Goal: Task Accomplishment & Management: Manage account settings

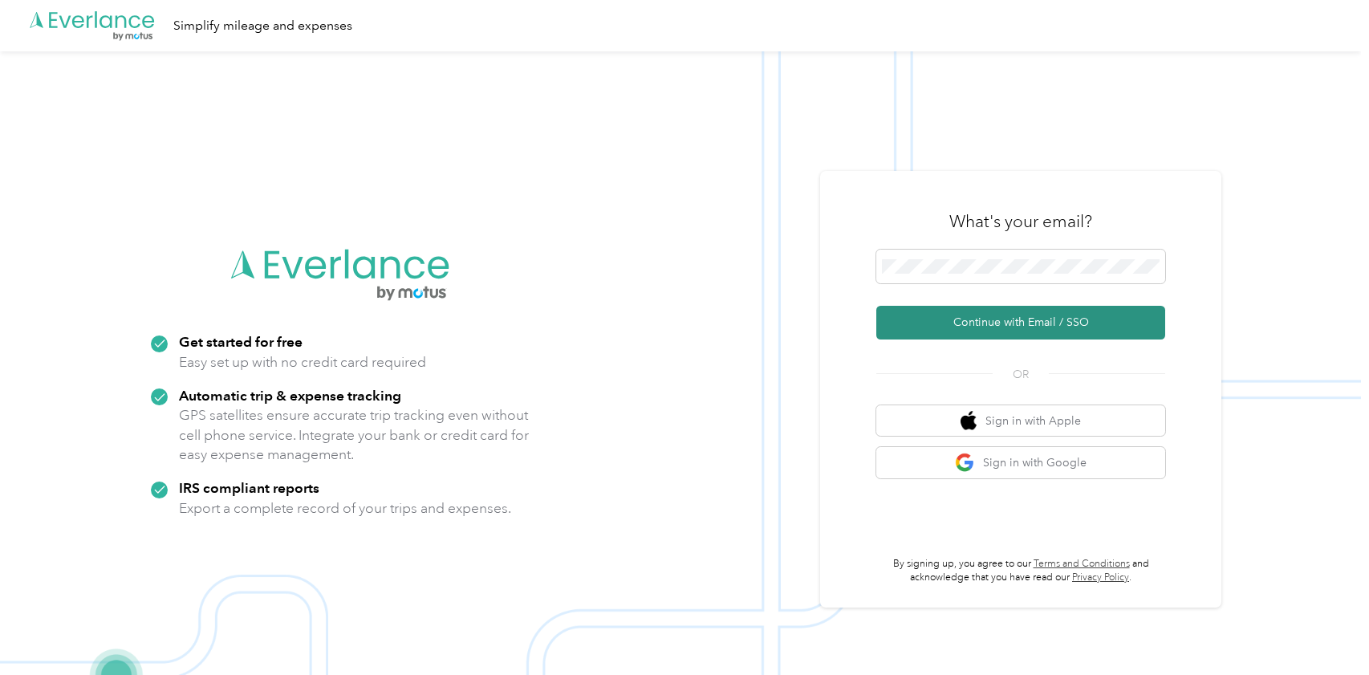
click at [1000, 329] on button "Continue with Email / SSO" at bounding box center [1021, 323] width 289 height 34
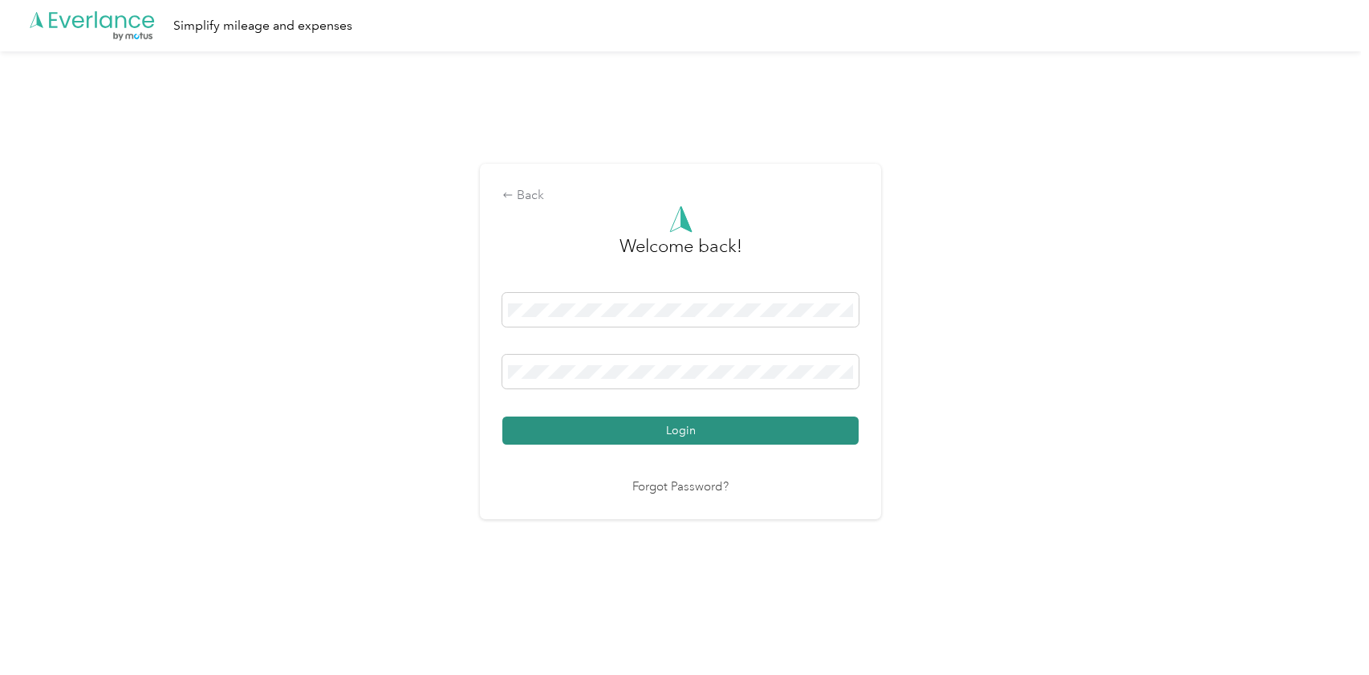
click at [695, 437] on button "Login" at bounding box center [681, 431] width 356 height 28
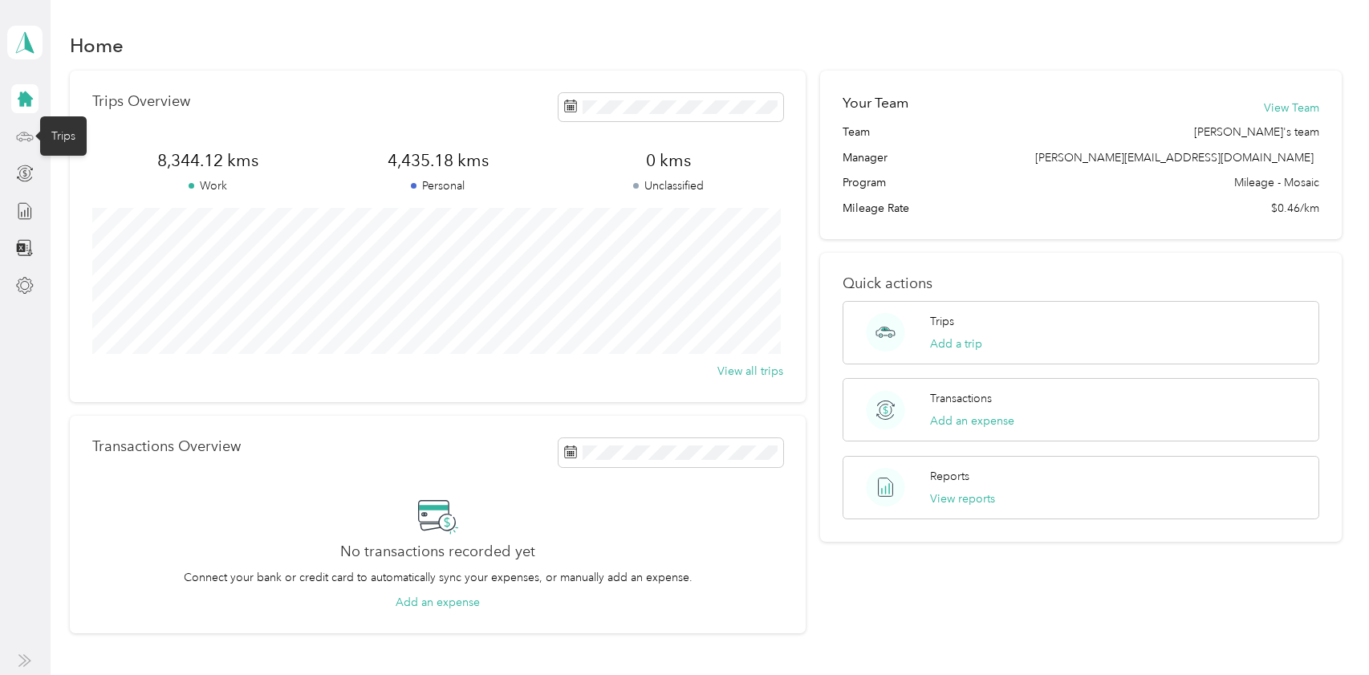
click at [27, 135] on icon at bounding box center [25, 135] width 7 height 0
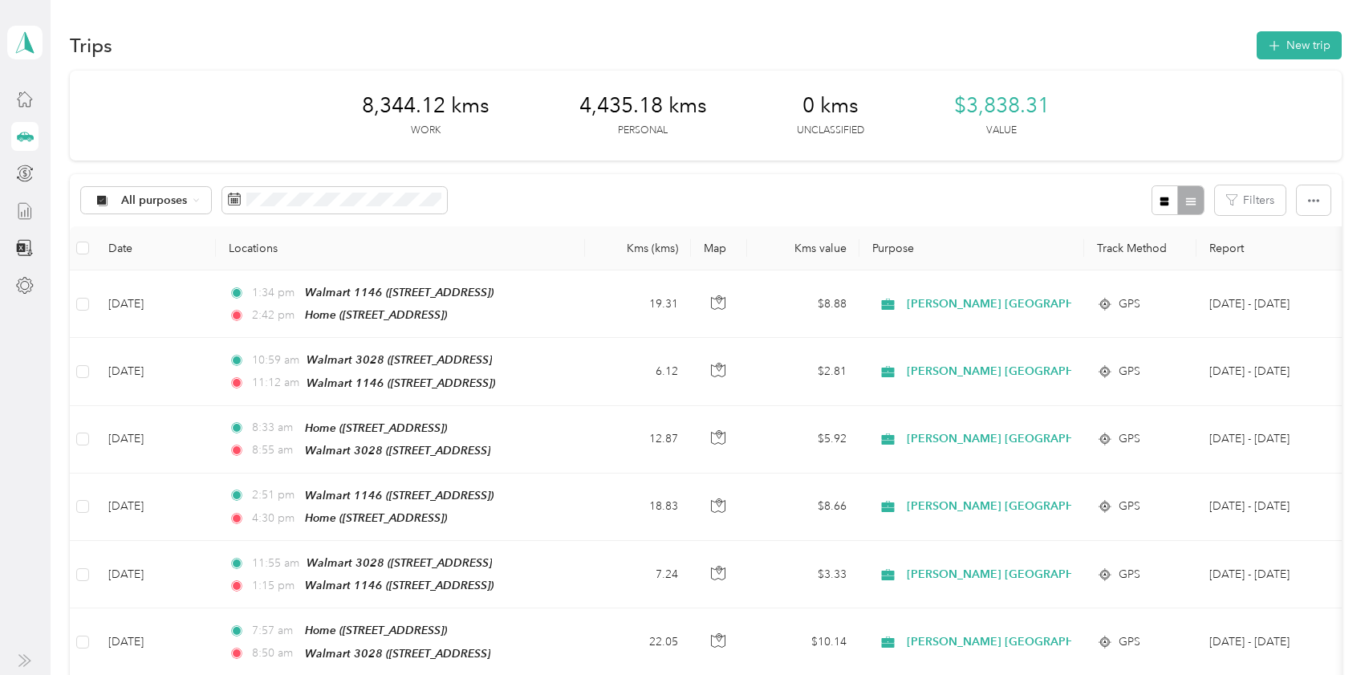
click at [23, 204] on icon at bounding box center [25, 211] width 18 height 18
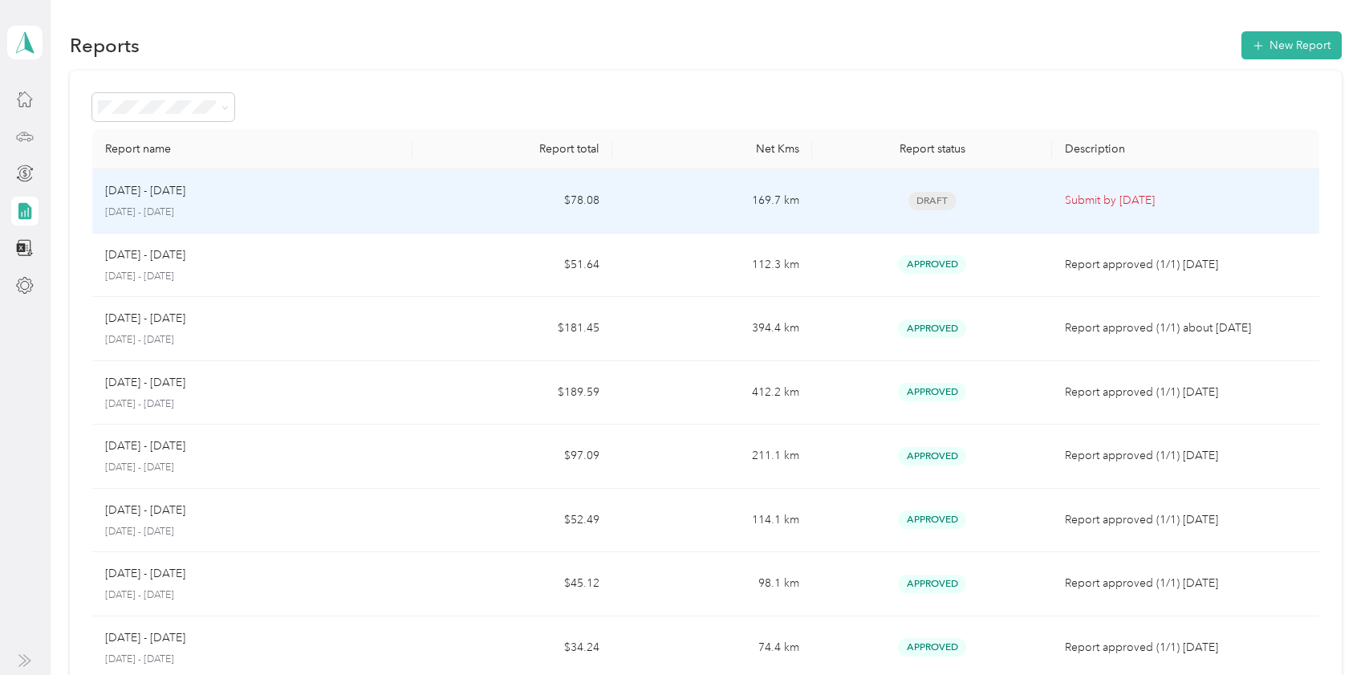
click at [467, 184] on td "$78.08" at bounding box center [513, 201] width 200 height 64
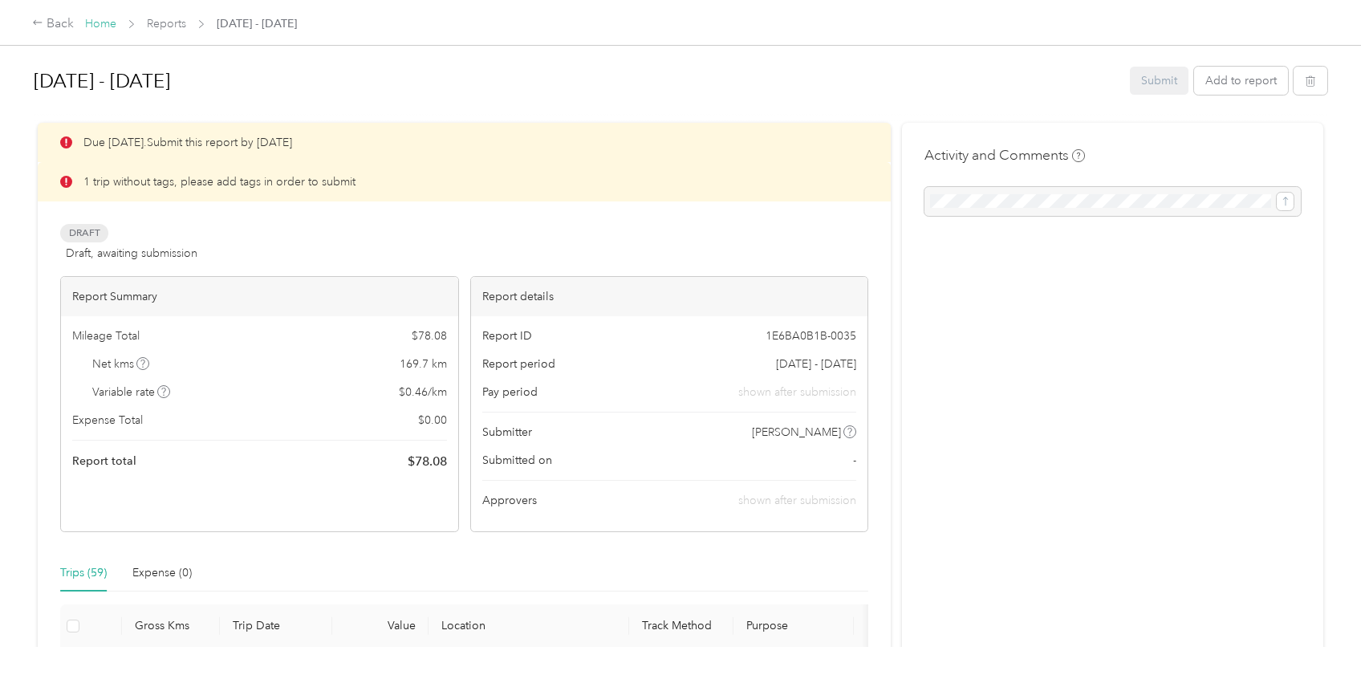
click at [95, 21] on link "Home" at bounding box center [100, 24] width 31 height 14
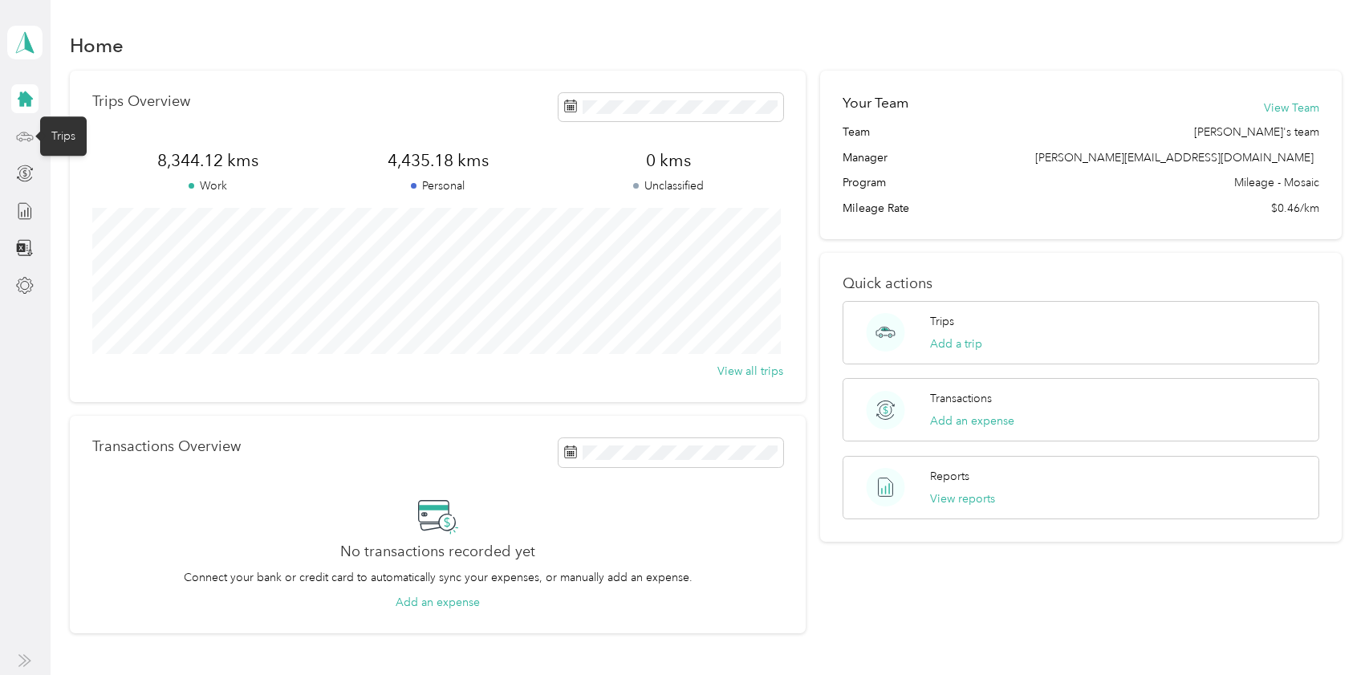
click at [25, 140] on icon at bounding box center [25, 137] width 18 height 18
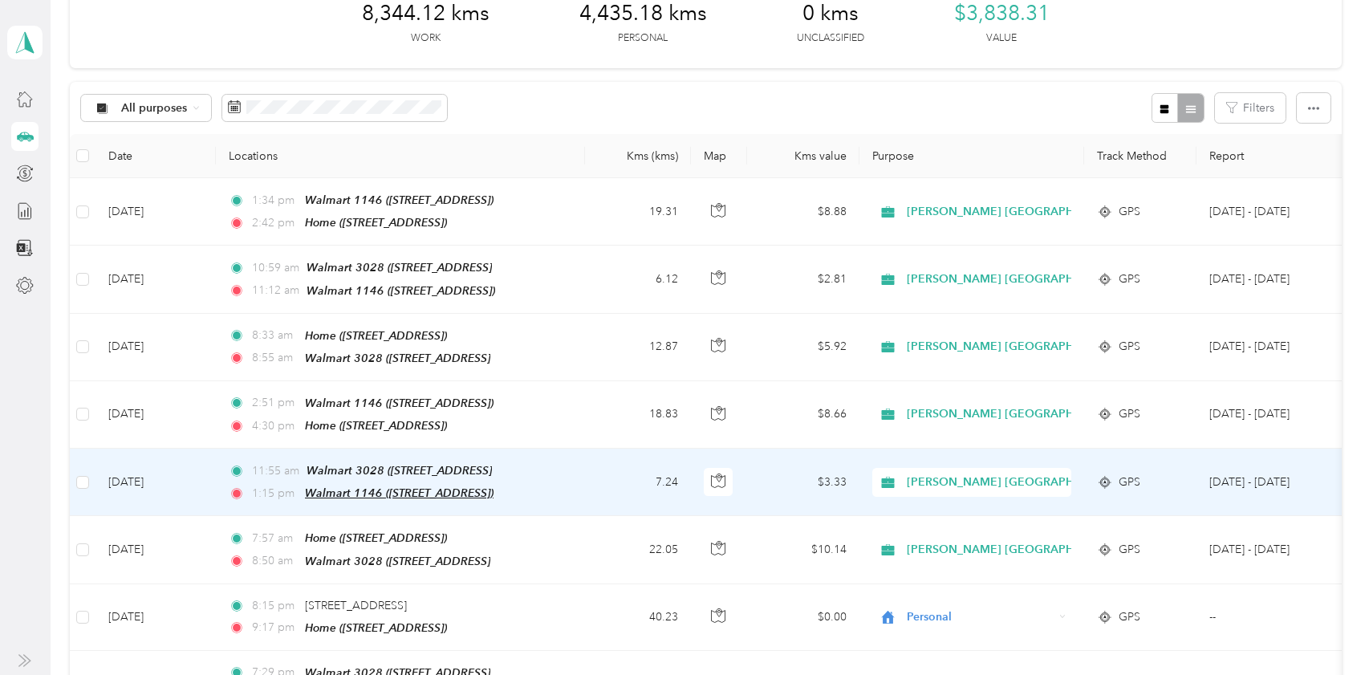
scroll to position [321, 0]
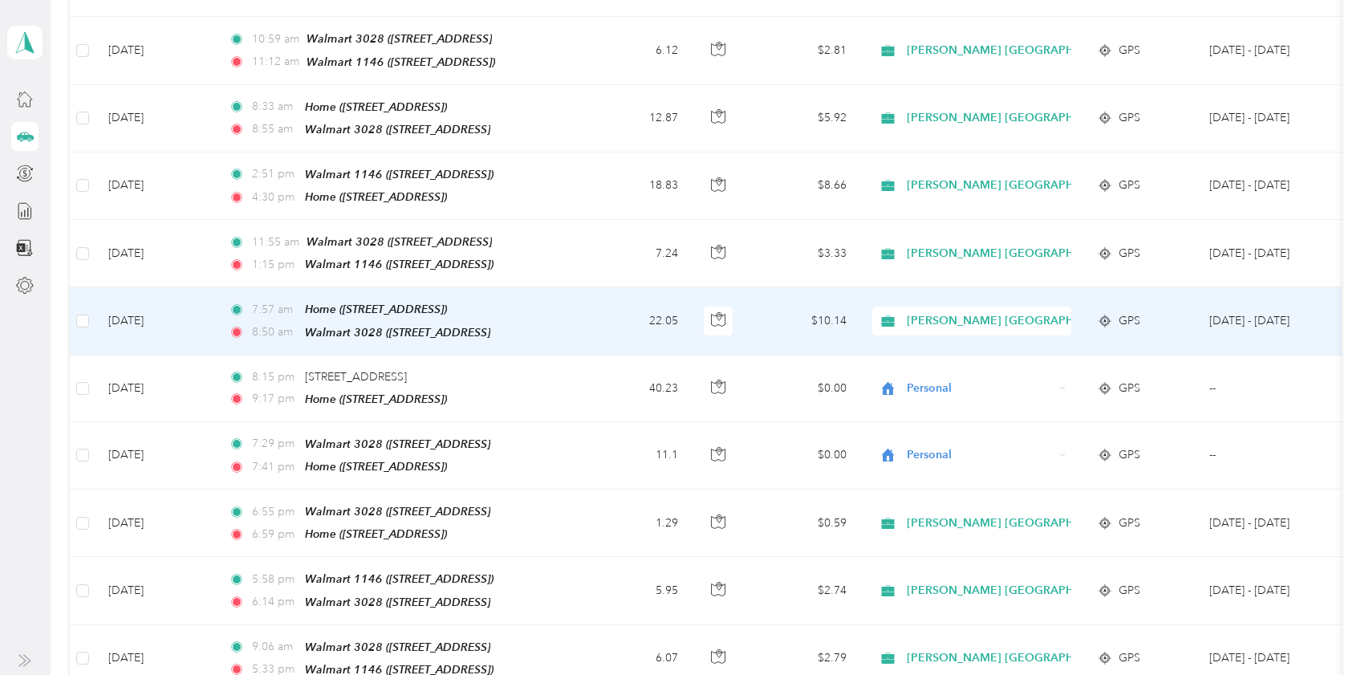
click at [205, 312] on td "[DATE]" at bounding box center [156, 320] width 120 height 67
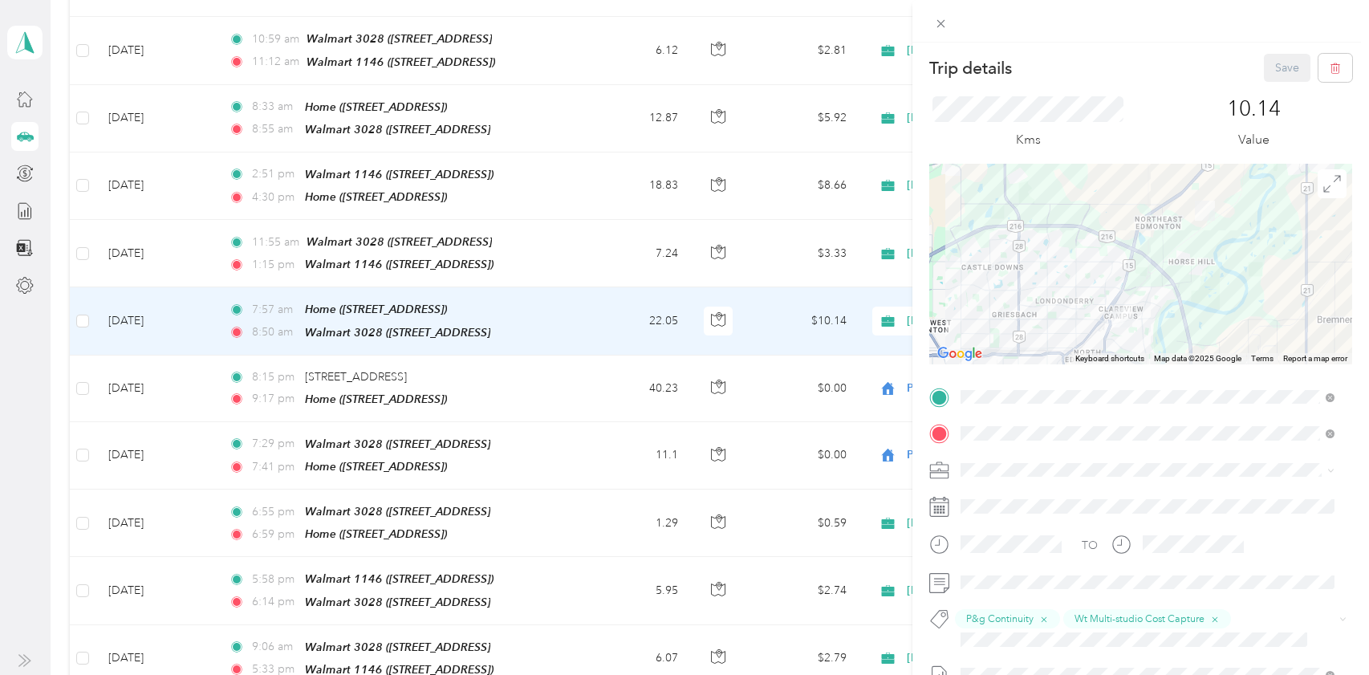
click at [478, 249] on div "Trip details Save This trip cannot be edited because it is either under review,…" at bounding box center [684, 337] width 1369 height 675
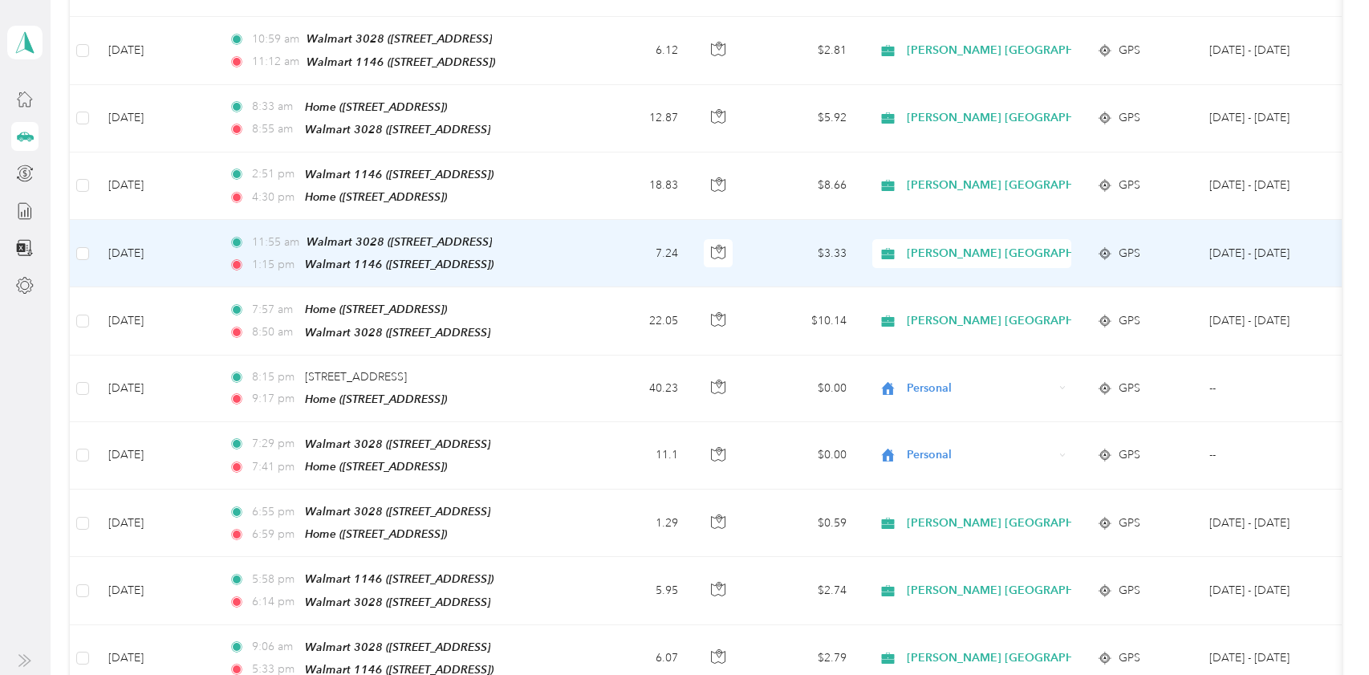
click at [201, 241] on td "[DATE]" at bounding box center [156, 253] width 120 height 67
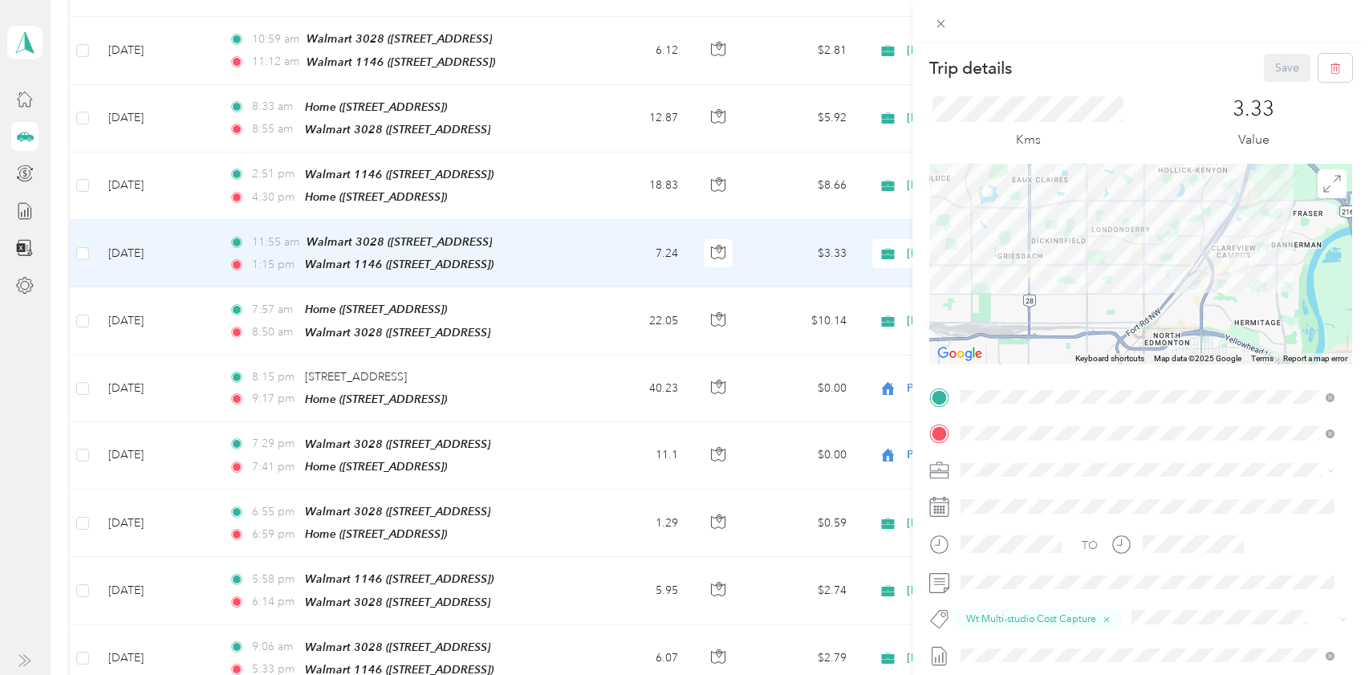
click at [218, 176] on div "Trip details Save This trip cannot be edited because it is either under review,…" at bounding box center [684, 337] width 1369 height 675
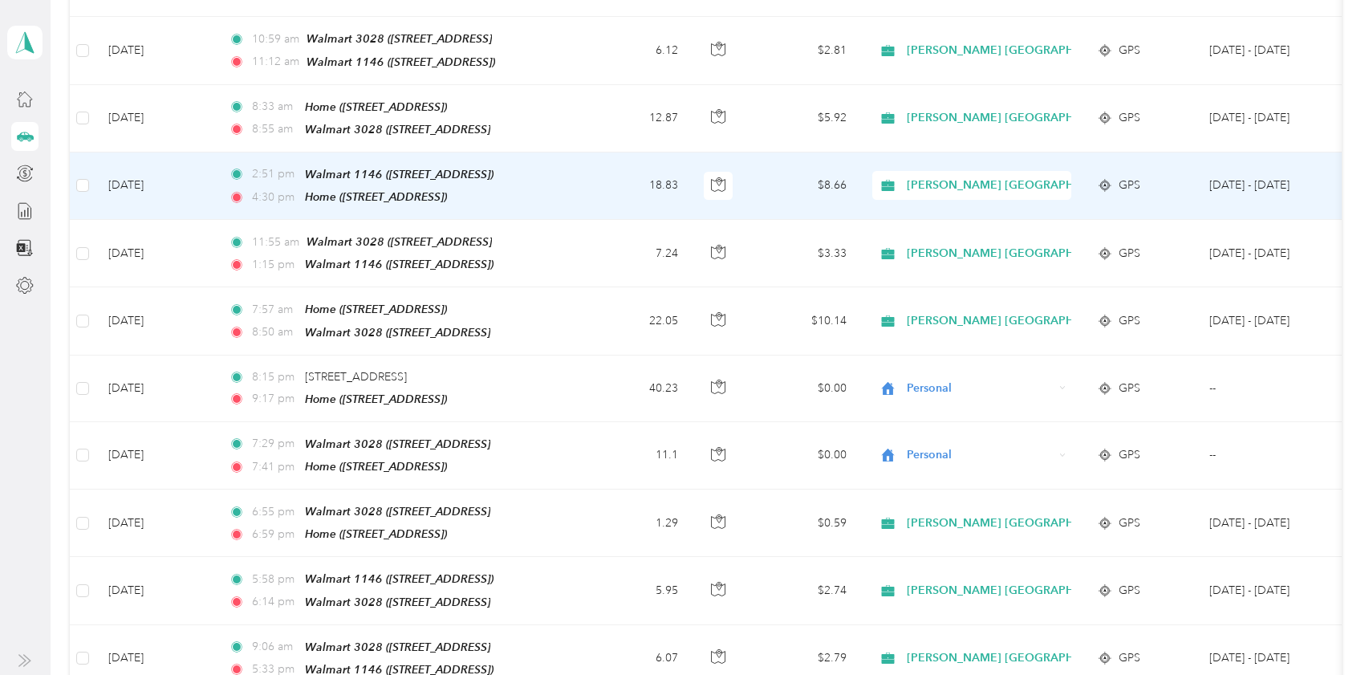
click at [218, 176] on td "2:51 pm Walmart 1146 ([STREET_ADDRESS]) 4:30 pm Home ([STREET_ADDRESS])" at bounding box center [400, 186] width 369 height 67
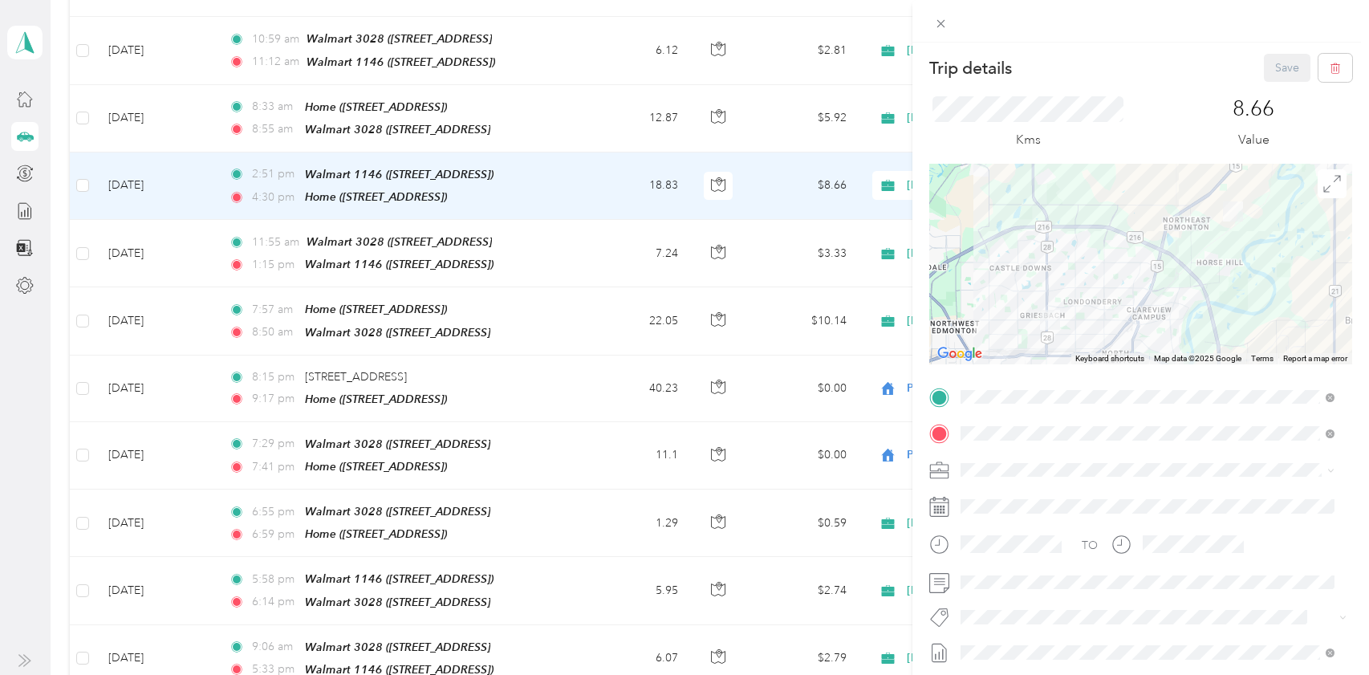
click at [1018, 652] on li "Wt Multi-studio Cost Capture" at bounding box center [1147, 644] width 385 height 31
click at [1272, 75] on button "Save" at bounding box center [1287, 68] width 47 height 28
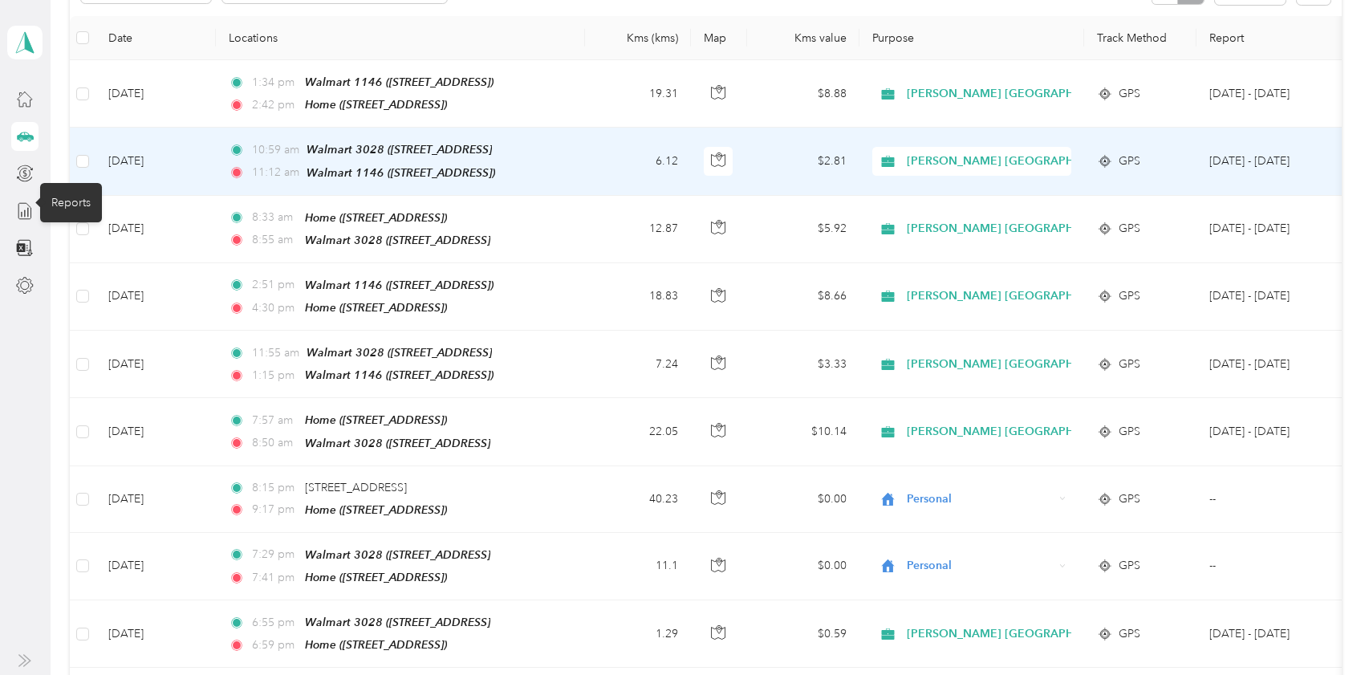
scroll to position [80, 0]
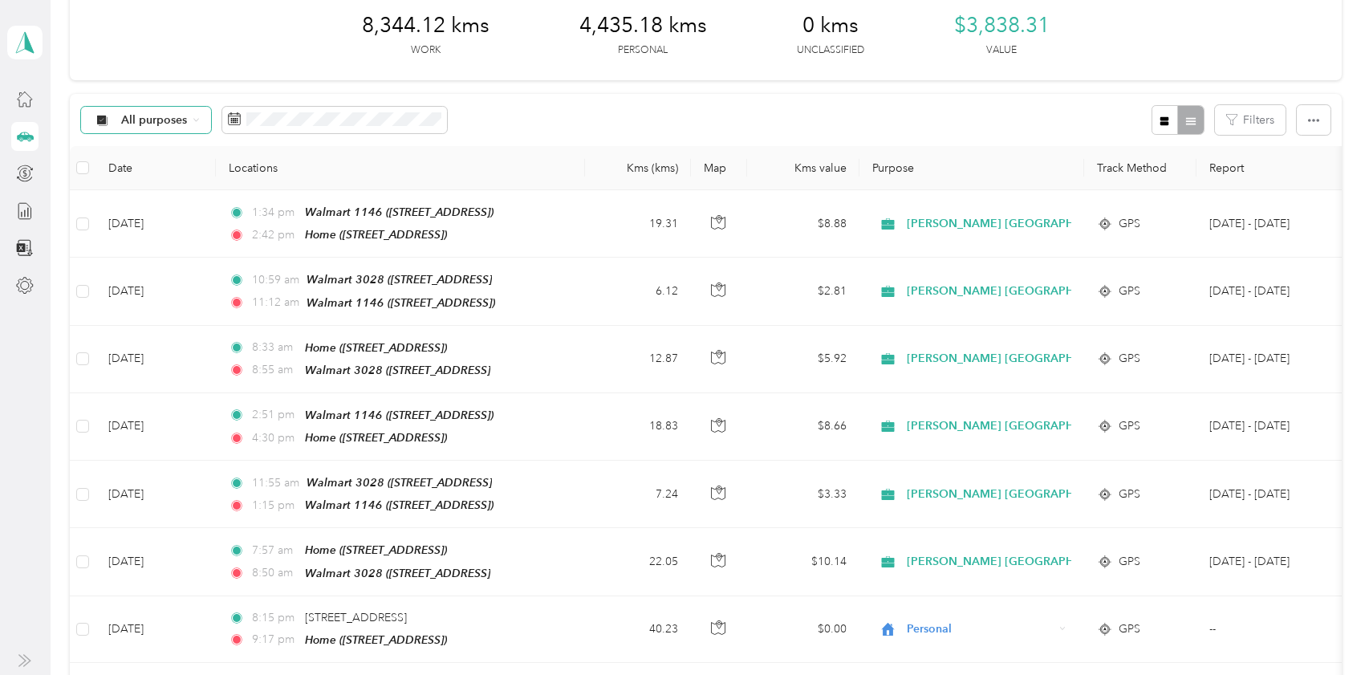
click at [152, 128] on div "All purposes" at bounding box center [146, 120] width 130 height 27
click at [154, 179] on span "Unclassified" at bounding box center [230, 177] width 218 height 17
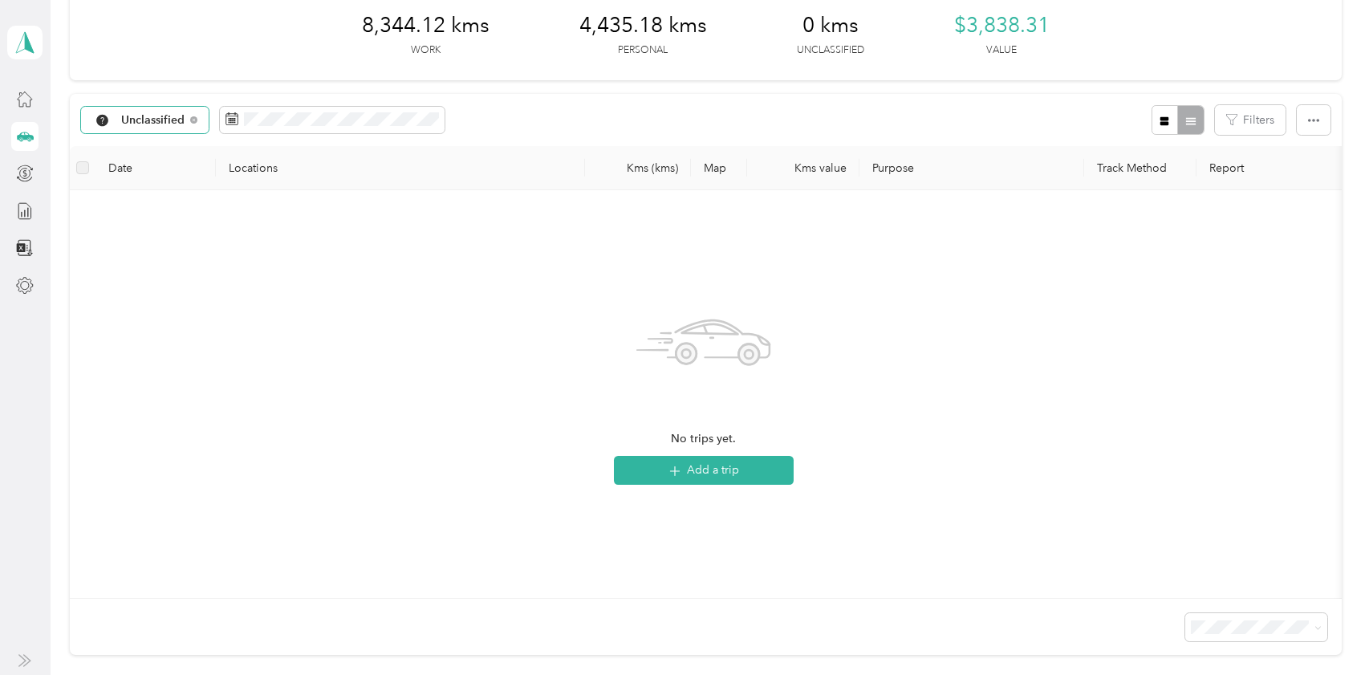
click at [159, 116] on span "Unclassified" at bounding box center [153, 120] width 64 height 11
click at [157, 205] on span "[PERSON_NAME] [GEOGRAPHIC_DATA]" at bounding box center [230, 203] width 218 height 17
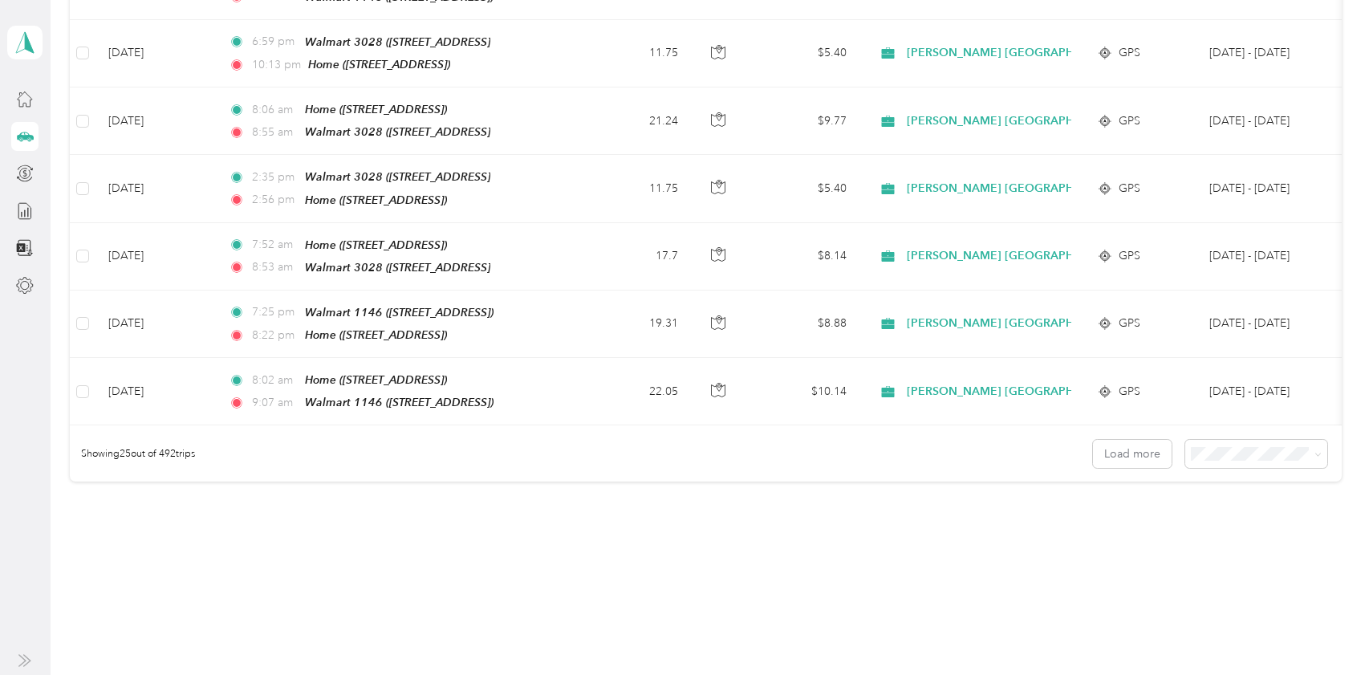
scroll to position [1536, 0]
click at [1212, 439] on span at bounding box center [1257, 453] width 142 height 28
click at [1212, 503] on div "100 per load" at bounding box center [1253, 511] width 120 height 17
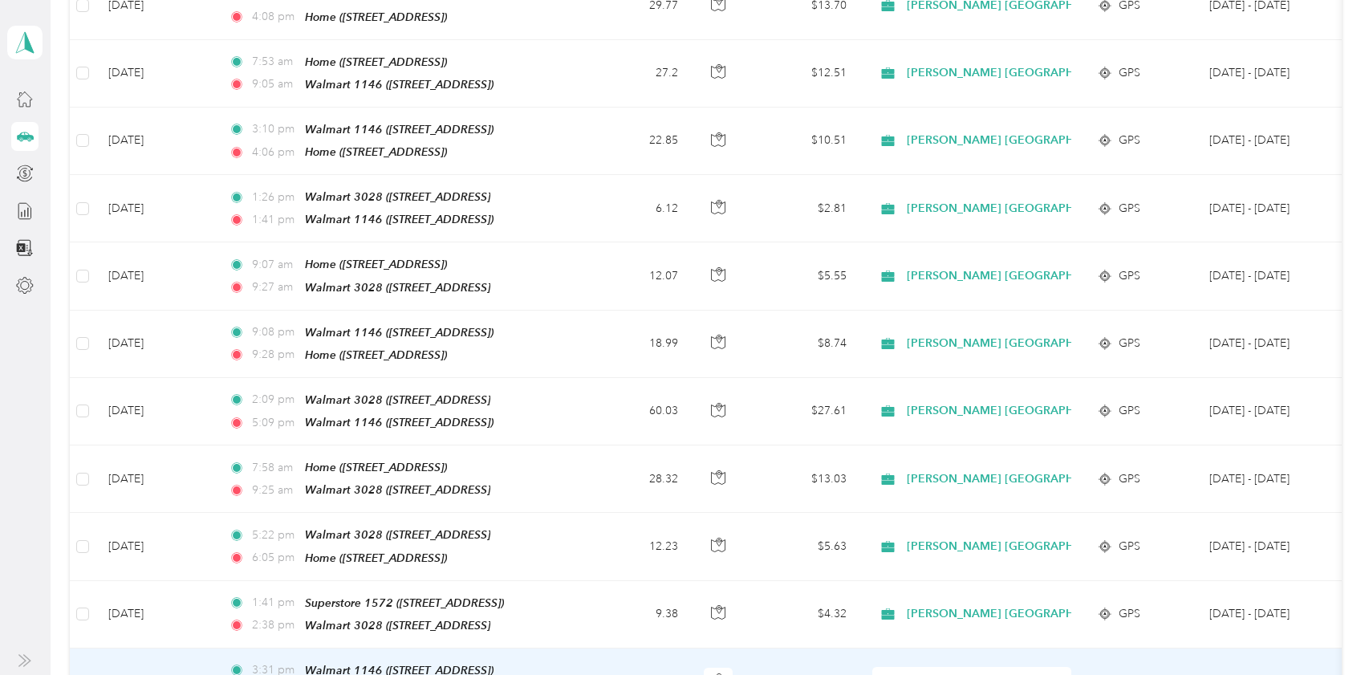
scroll to position [3050, 0]
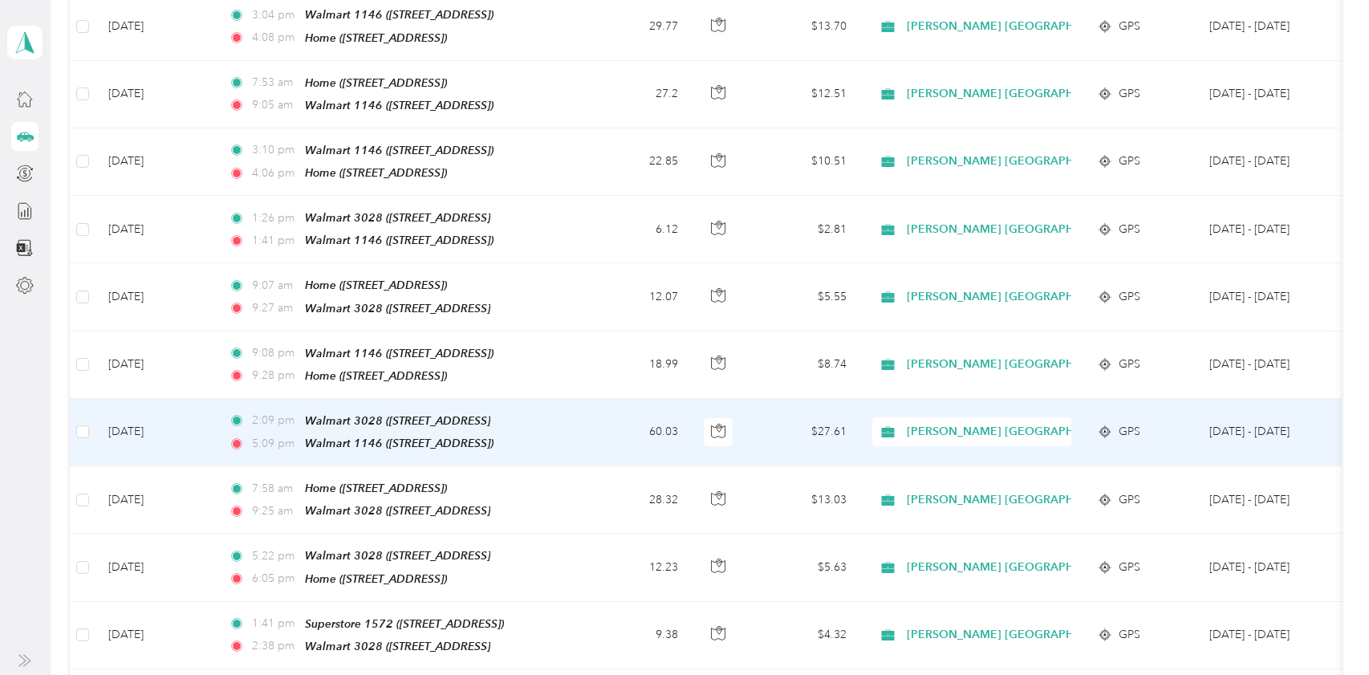
click at [597, 399] on td "60.03" at bounding box center [638, 432] width 106 height 67
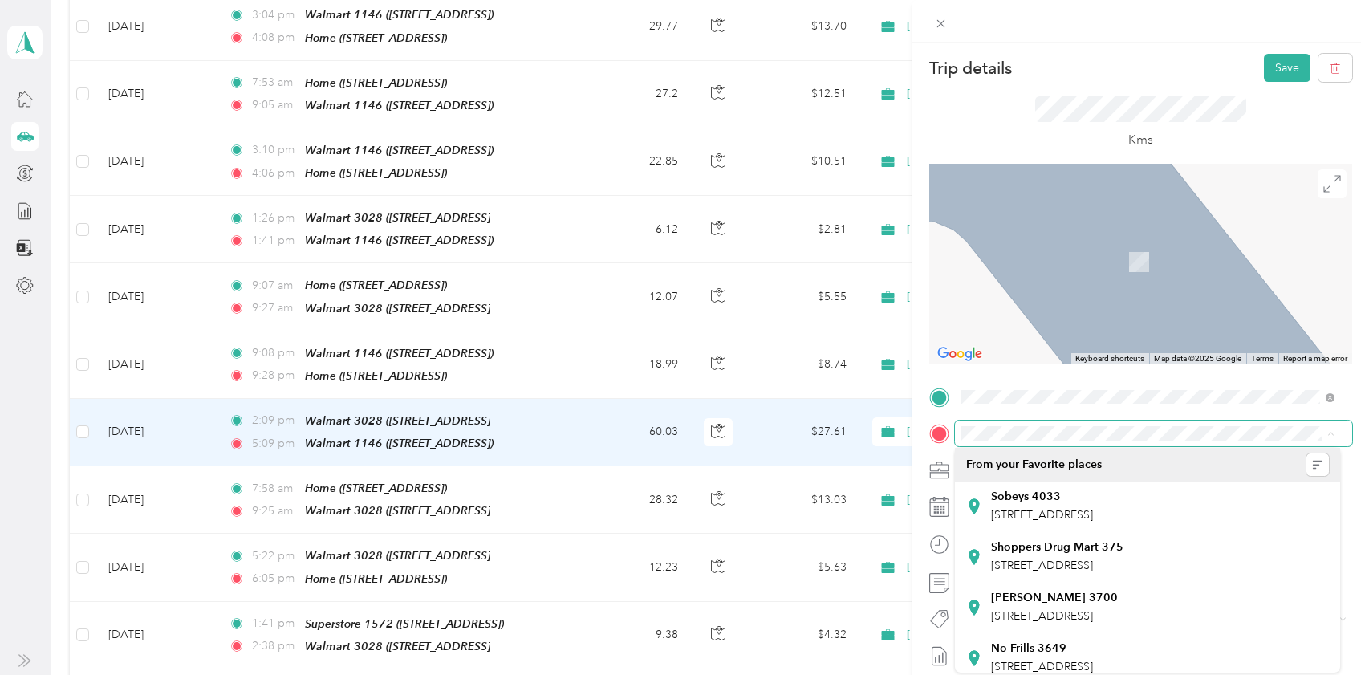
click at [993, 425] on span at bounding box center [1153, 434] width 397 height 26
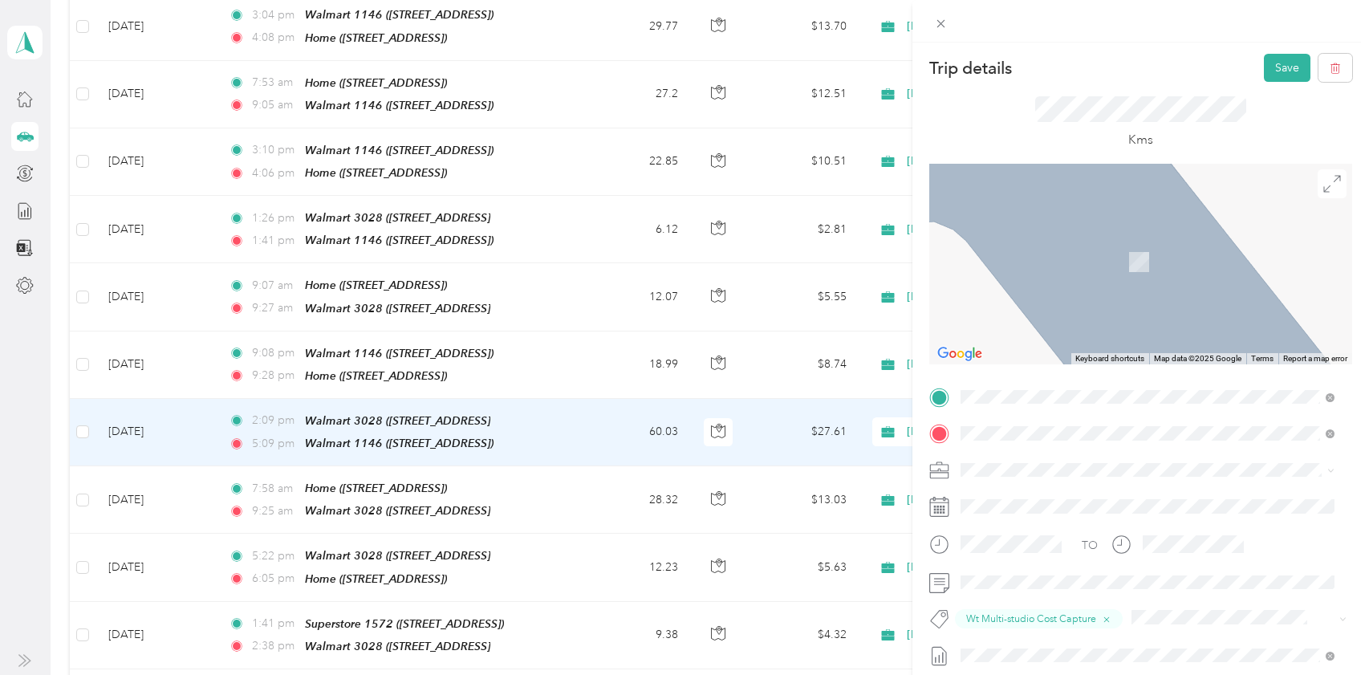
click at [1083, 555] on div "Walmart 1146" at bounding box center [1042, 547] width 102 height 14
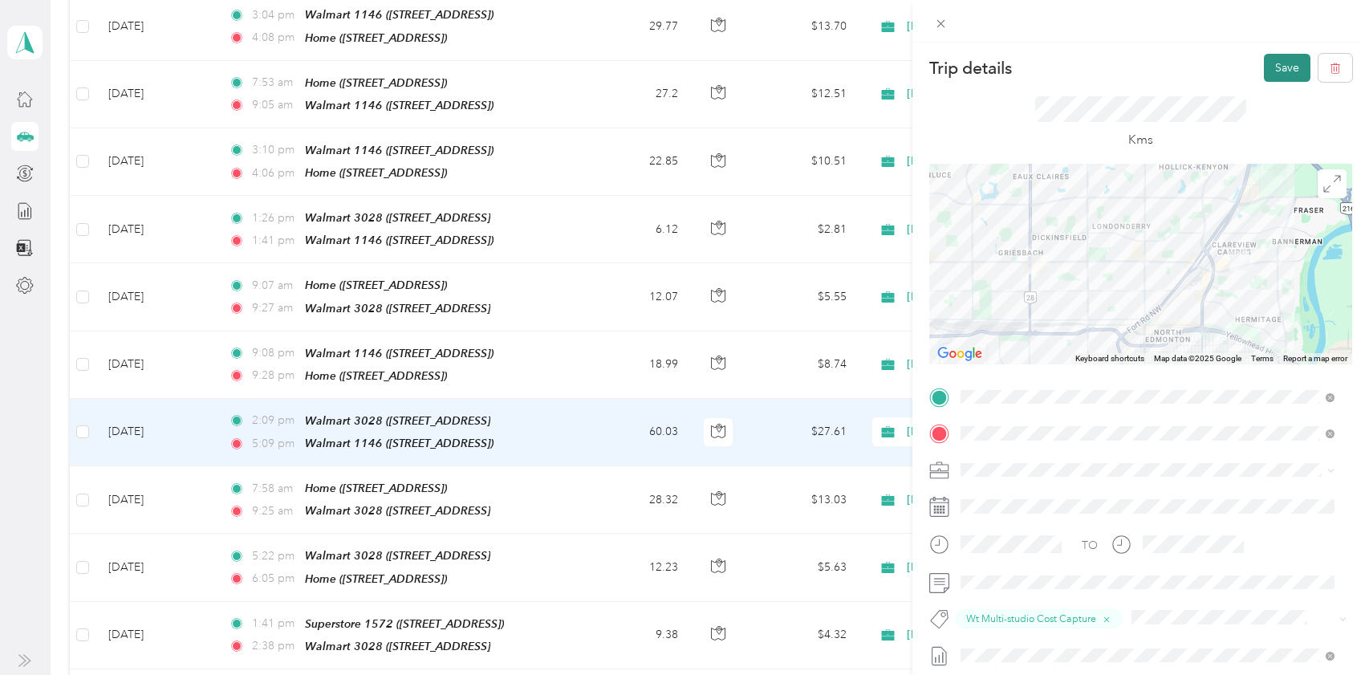
click at [1266, 62] on button "Save" at bounding box center [1287, 68] width 47 height 28
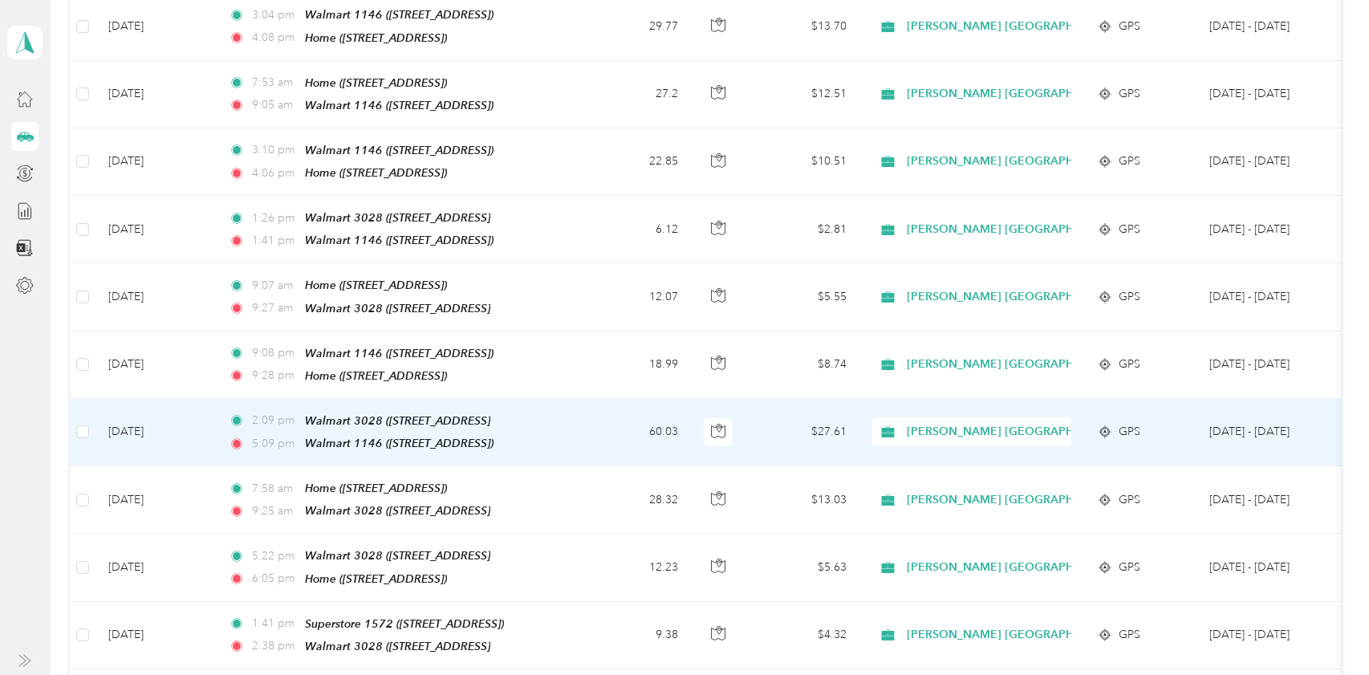
click at [635, 399] on td "60.03" at bounding box center [638, 432] width 106 height 67
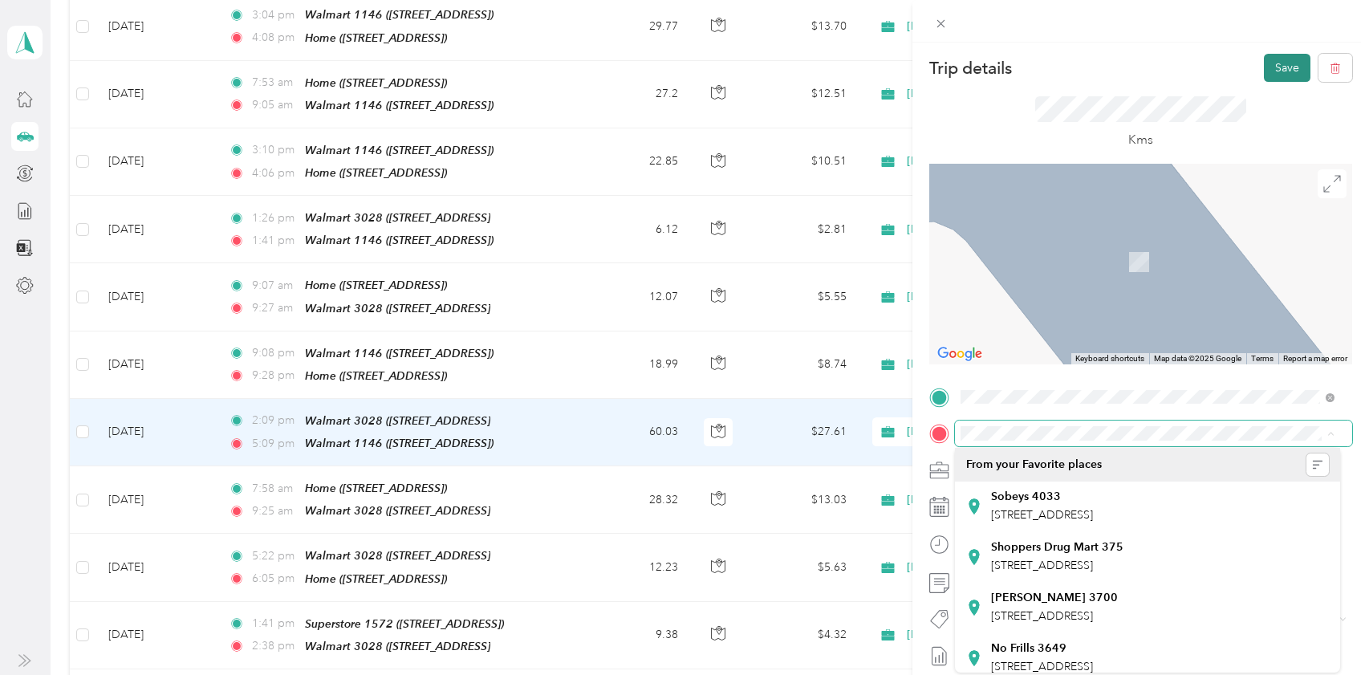
click at [1265, 71] on button "Save" at bounding box center [1287, 68] width 47 height 28
click at [1333, 31] on icon at bounding box center [1334, 31] width 13 height 14
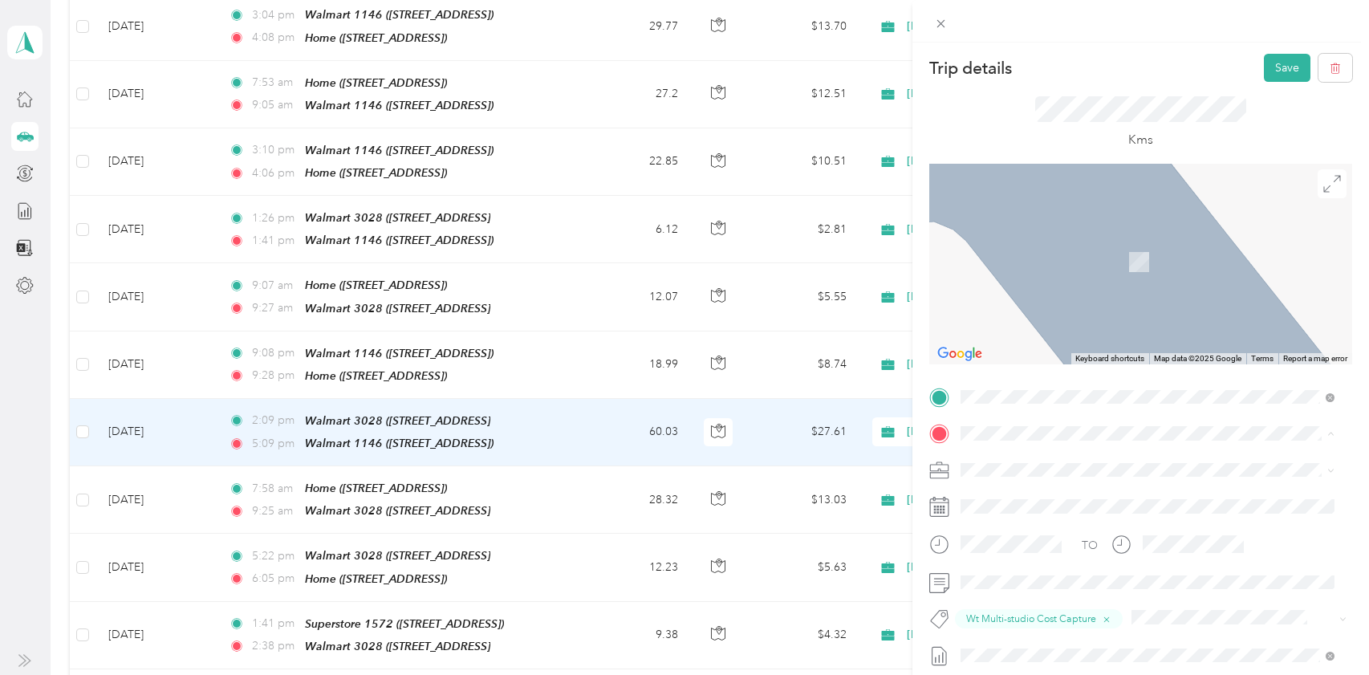
click at [1028, 515] on span "[STREET_ADDRESS]" at bounding box center [1042, 515] width 102 height 14
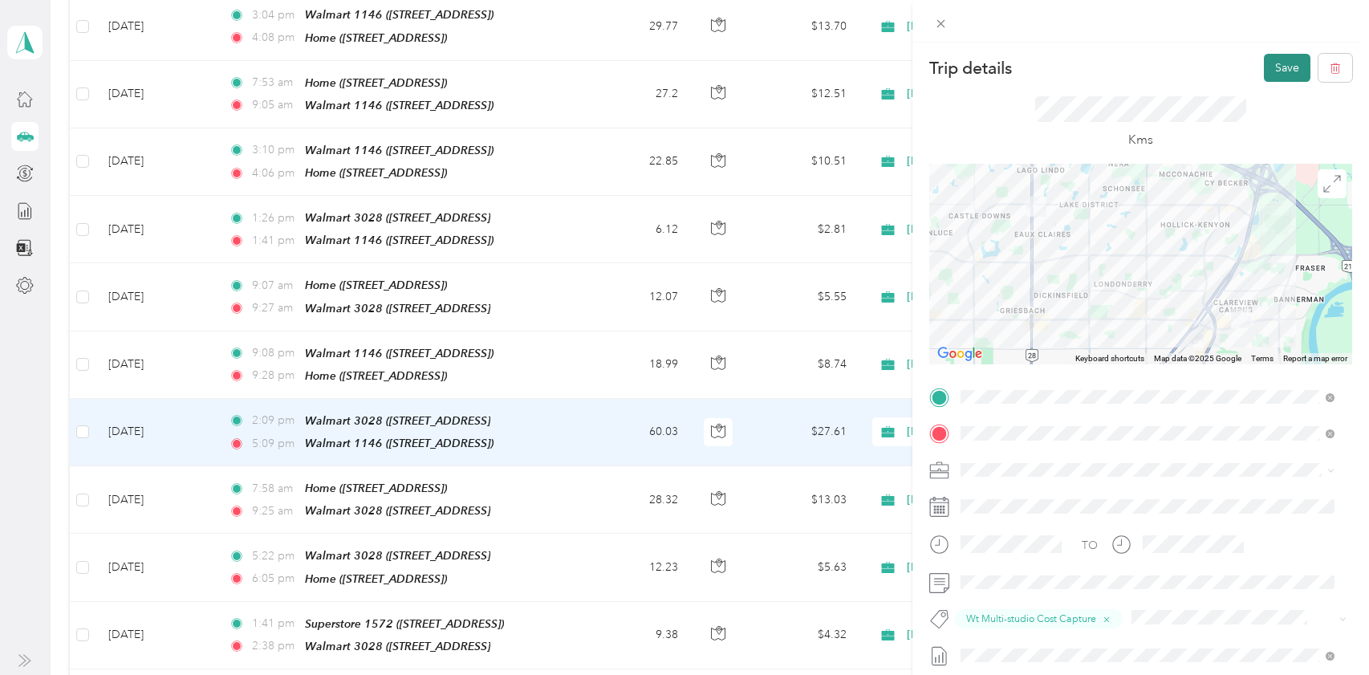
click at [1280, 63] on button "Save" at bounding box center [1287, 68] width 47 height 28
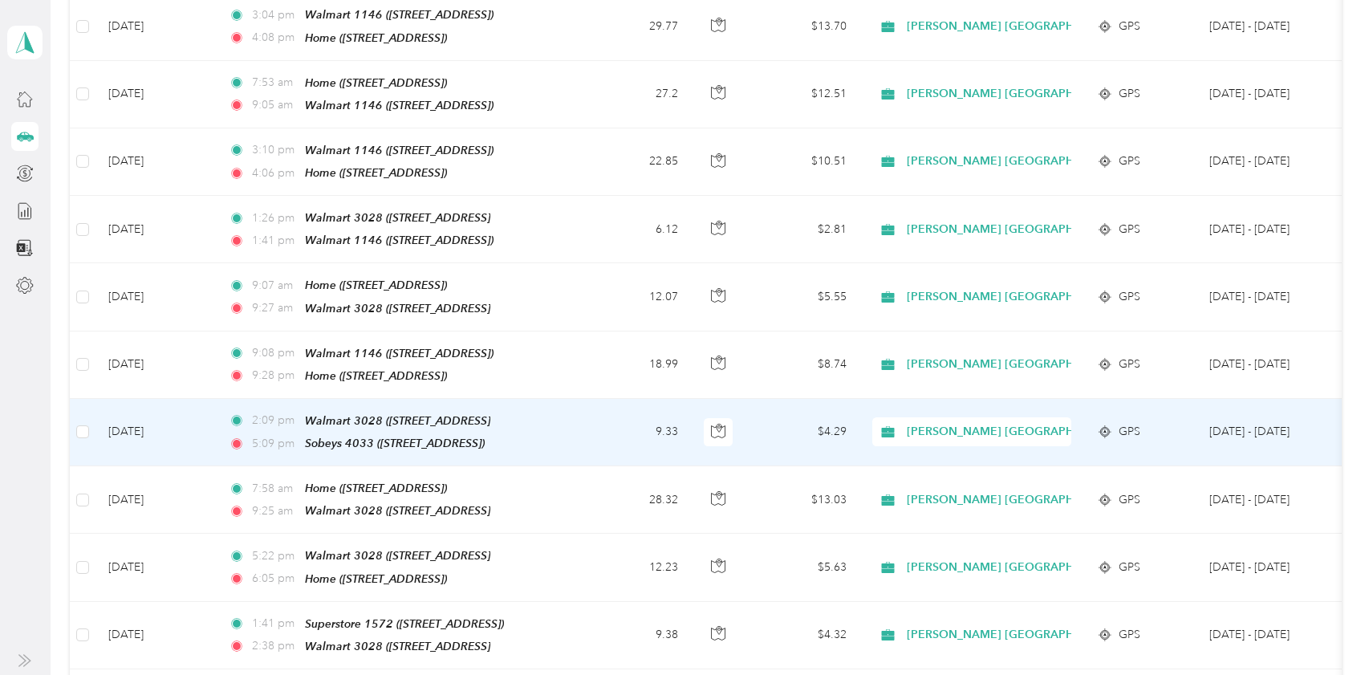
click at [614, 399] on td "9.33" at bounding box center [638, 432] width 106 height 67
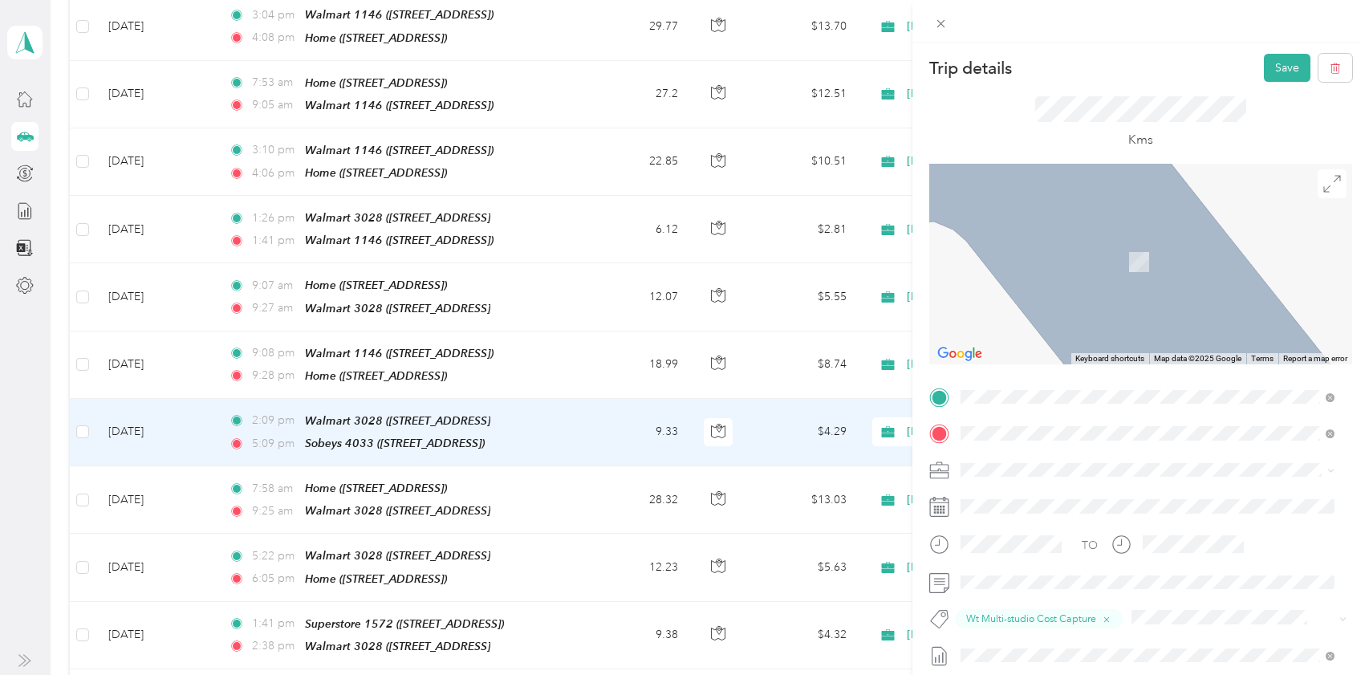
click at [1045, 580] on ol "From your Favorite places Walmart 1122 [STREET_ADDRESS][GEOGRAPHIC_DATA] [GEOGR…" at bounding box center [1147, 560] width 385 height 225
click at [1045, 572] on div "Walmart [STREET_ADDRESS]" at bounding box center [1042, 556] width 102 height 34
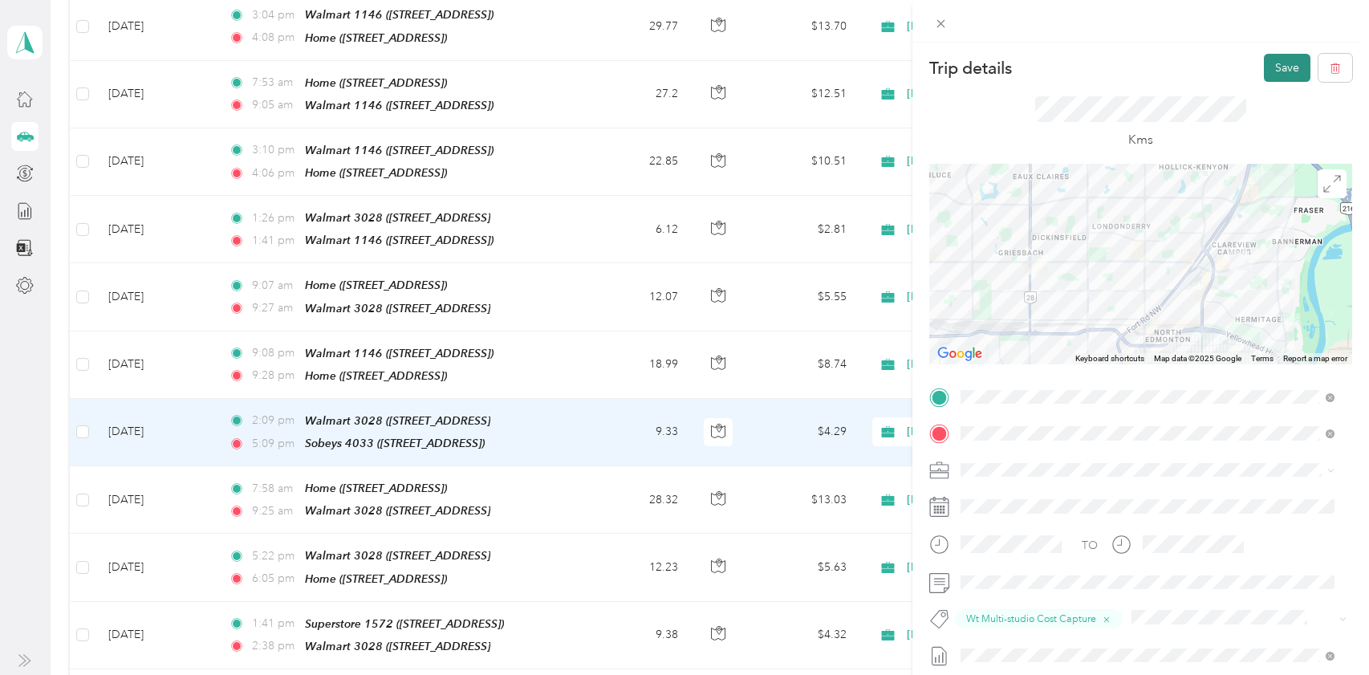
click at [1276, 69] on button "Save" at bounding box center [1287, 68] width 47 height 28
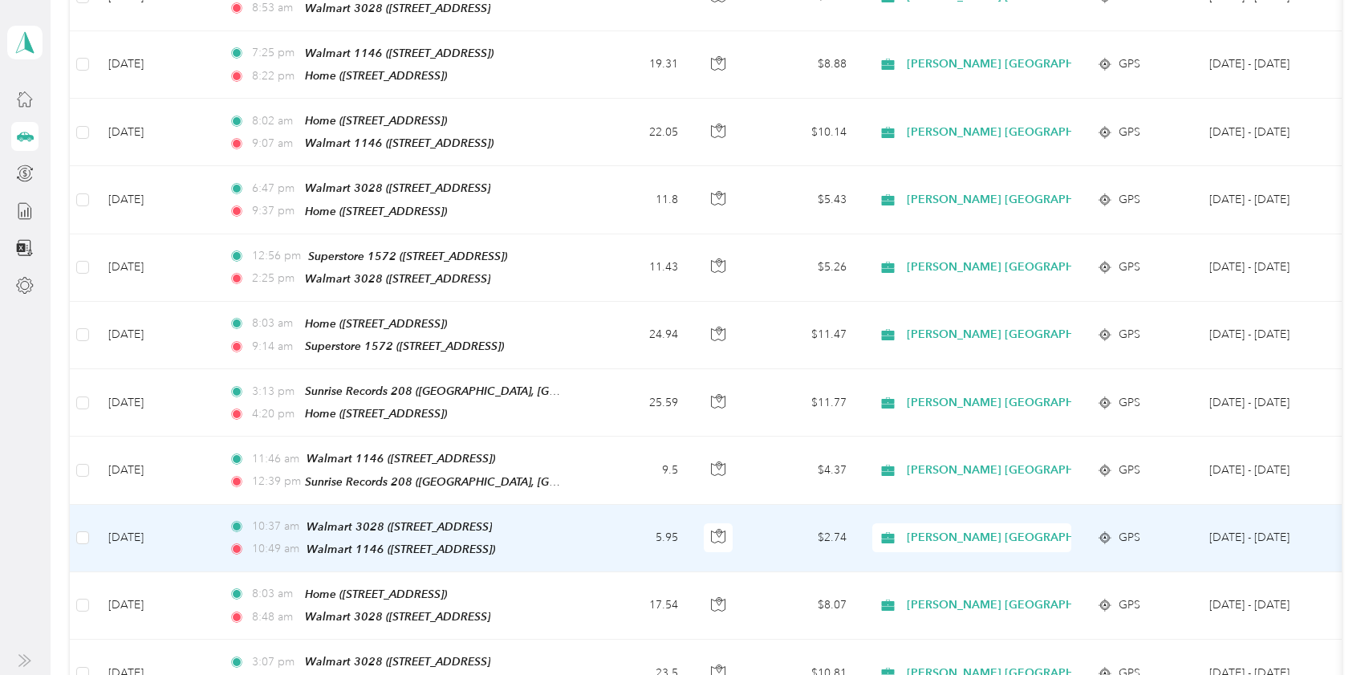
scroll to position [1766, 0]
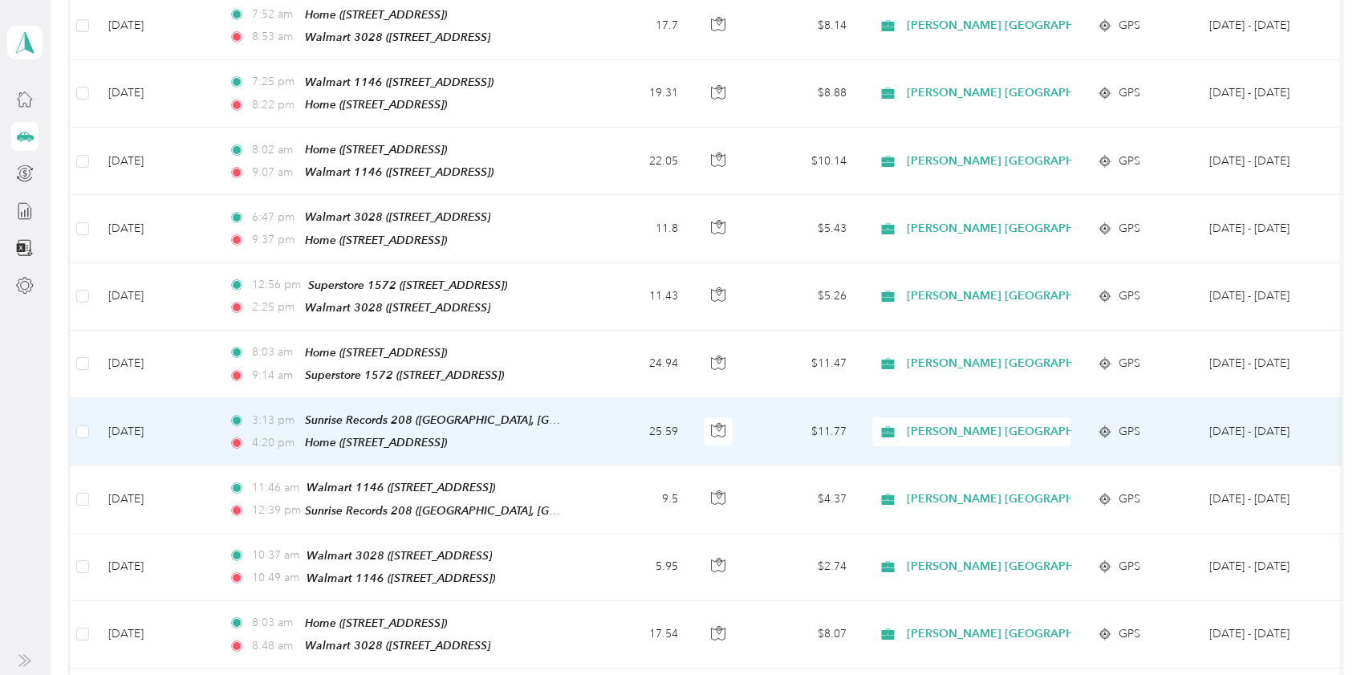
click at [602, 398] on td "25.59" at bounding box center [638, 431] width 106 height 67
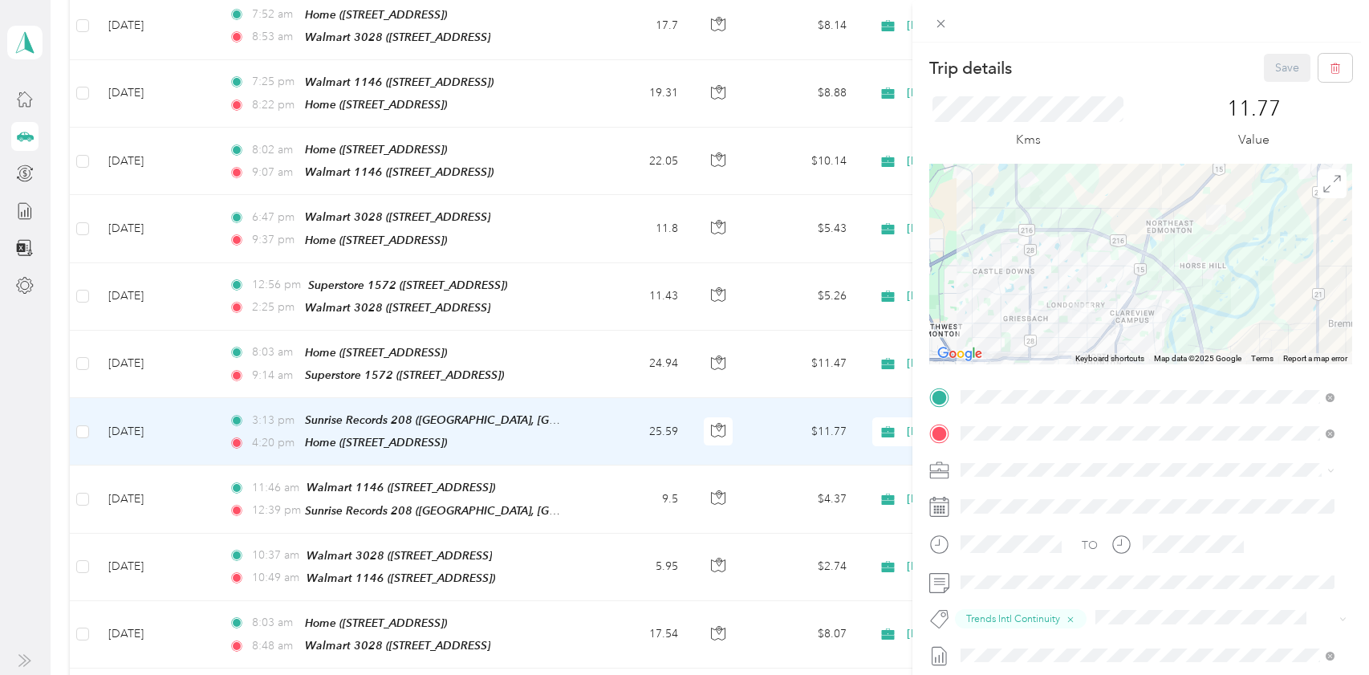
click at [602, 378] on div "Trip details Save This trip cannot be edited because it is either under review,…" at bounding box center [684, 337] width 1369 height 675
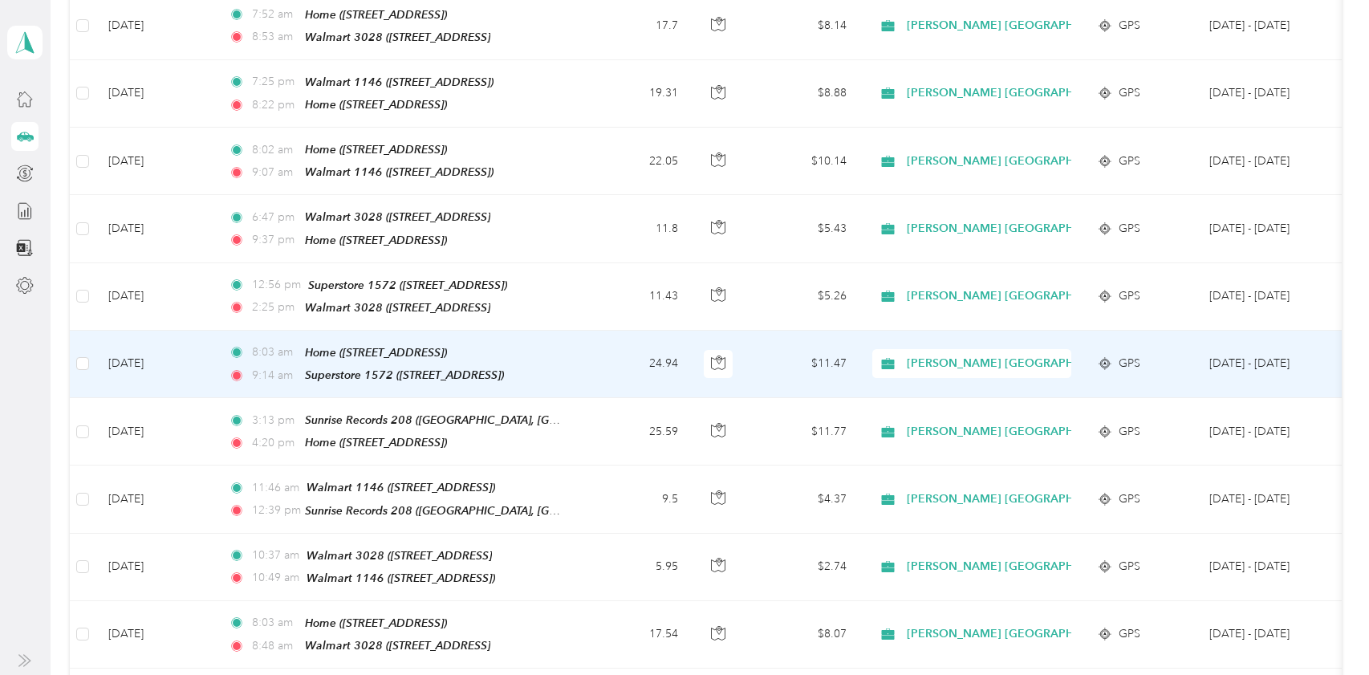
click at [602, 331] on td "24.94" at bounding box center [638, 364] width 106 height 67
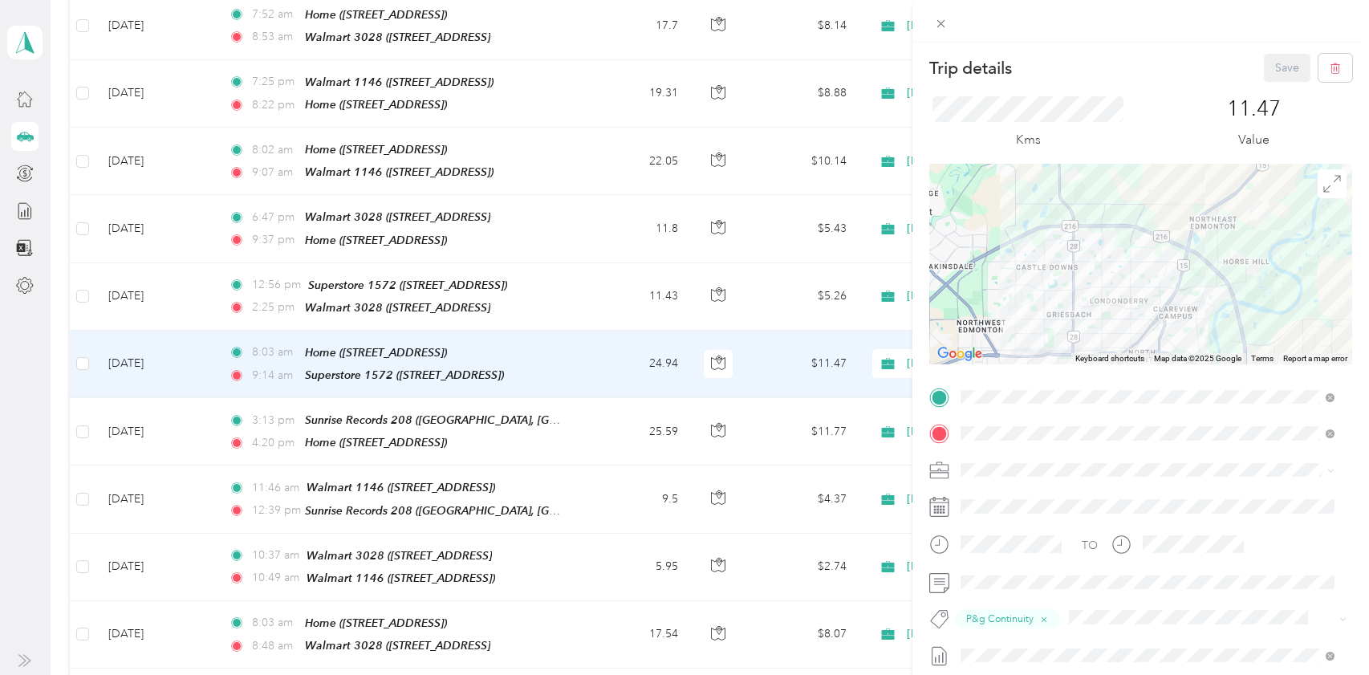
click at [602, 324] on div "Trip details Save This trip cannot be edited because it is either under review,…" at bounding box center [684, 337] width 1369 height 675
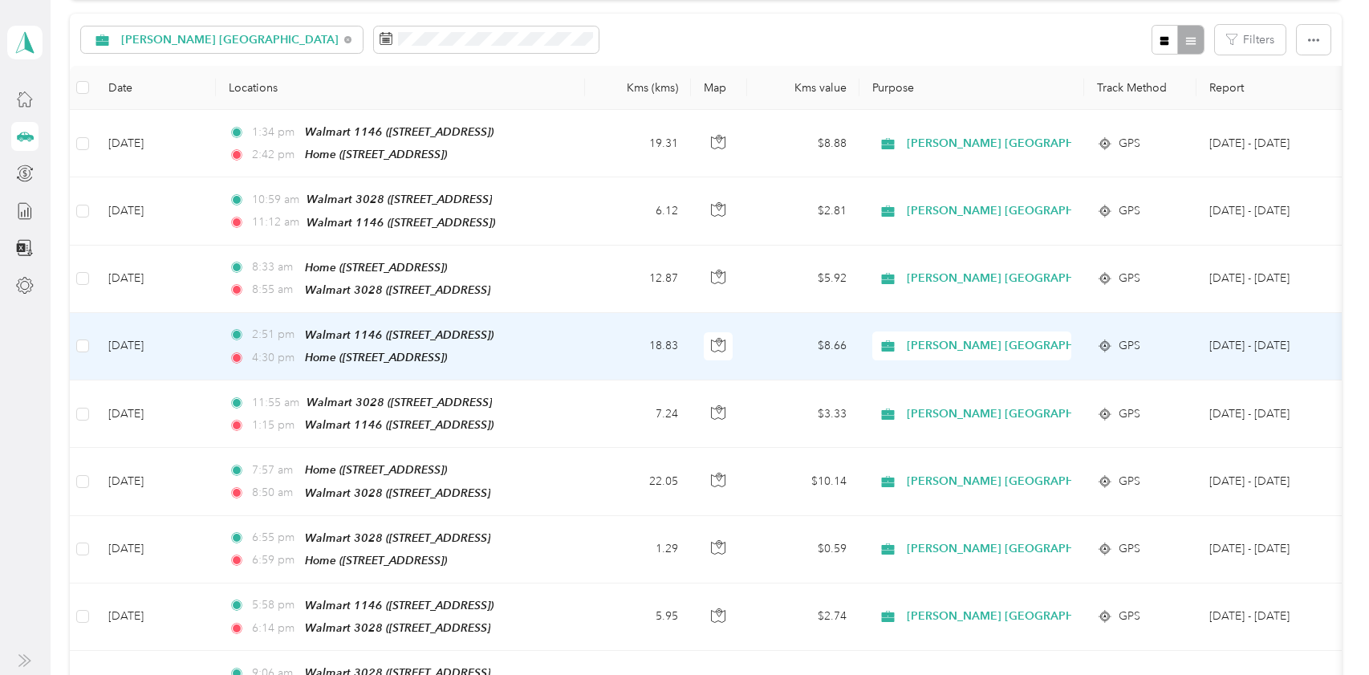
scroll to position [80, 0]
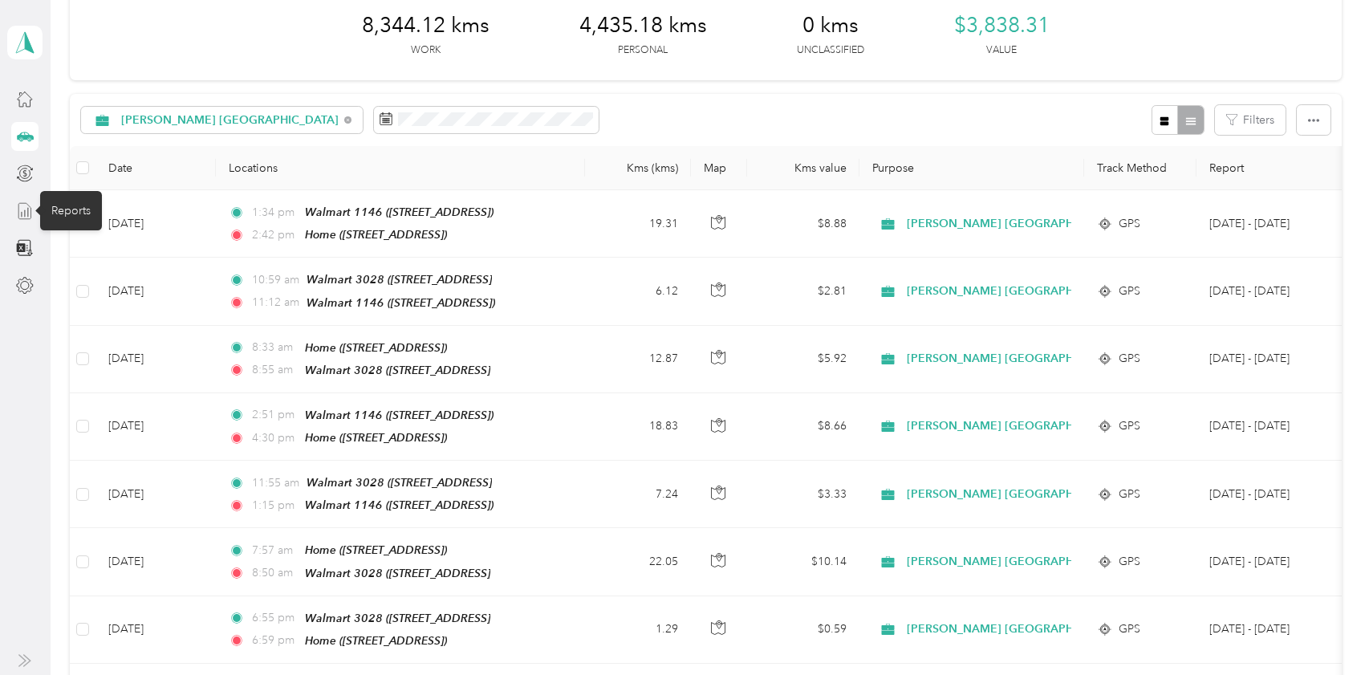
click at [28, 210] on line at bounding box center [28, 212] width 0 height 9
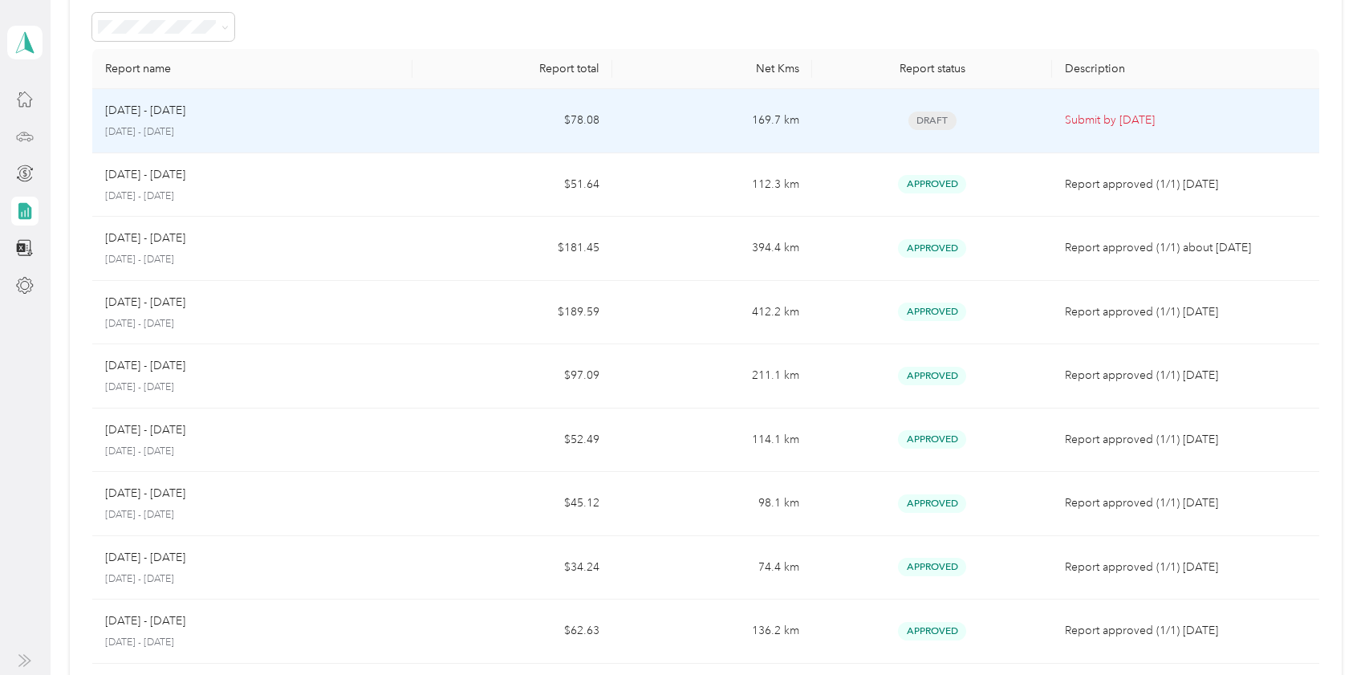
click at [458, 117] on td "$78.08" at bounding box center [513, 121] width 200 height 64
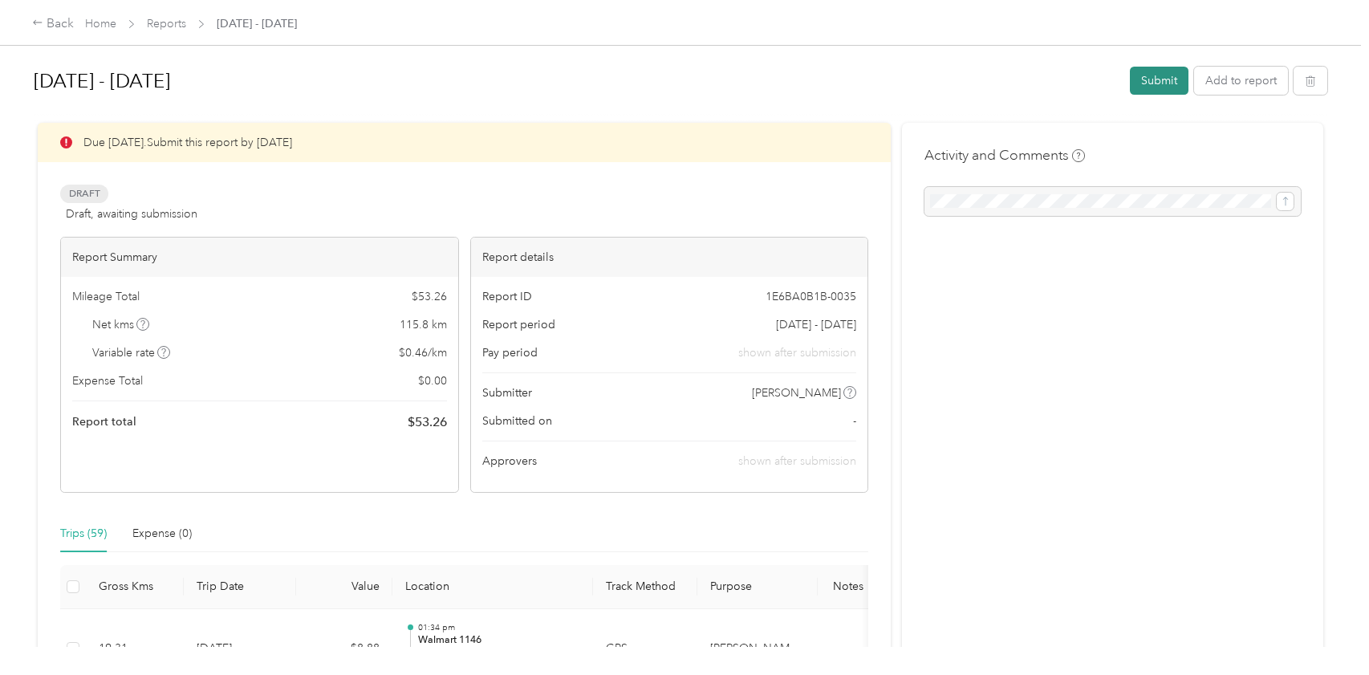
click at [1138, 80] on button "Submit" at bounding box center [1159, 81] width 59 height 28
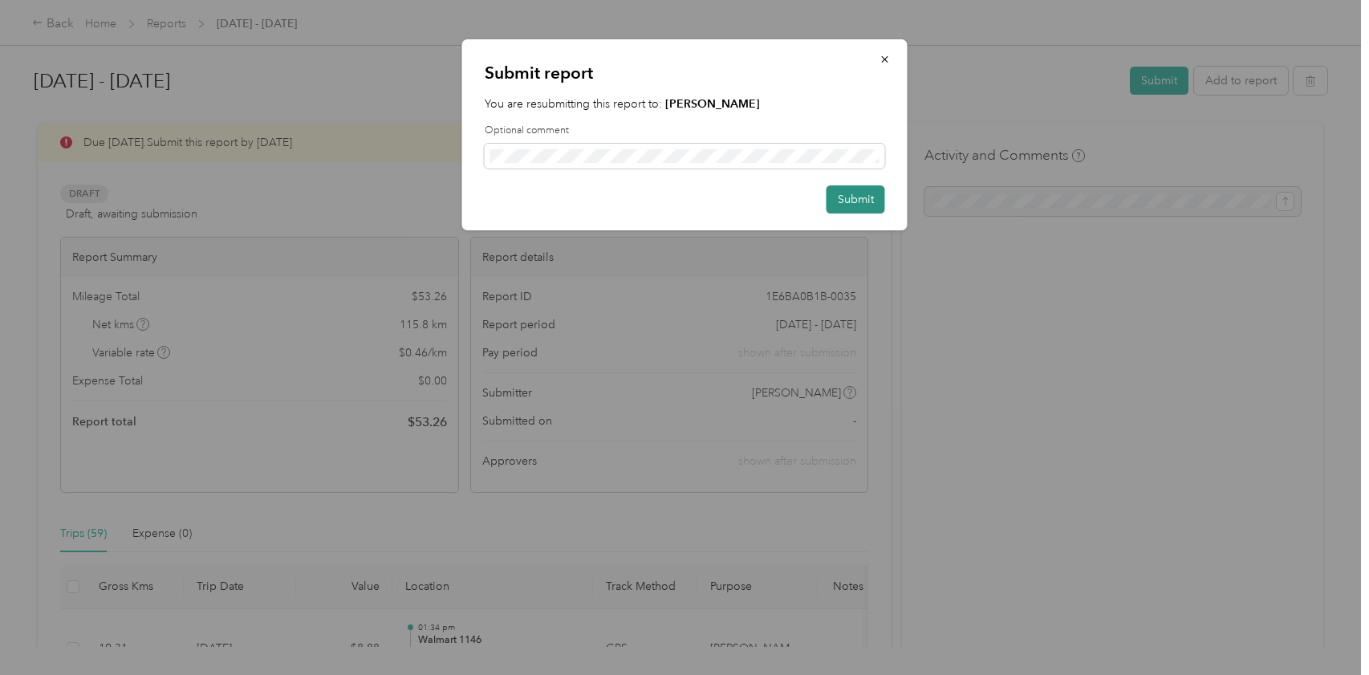
click at [848, 199] on button "Submit" at bounding box center [856, 199] width 59 height 28
